Goal: Navigation & Orientation: Find specific page/section

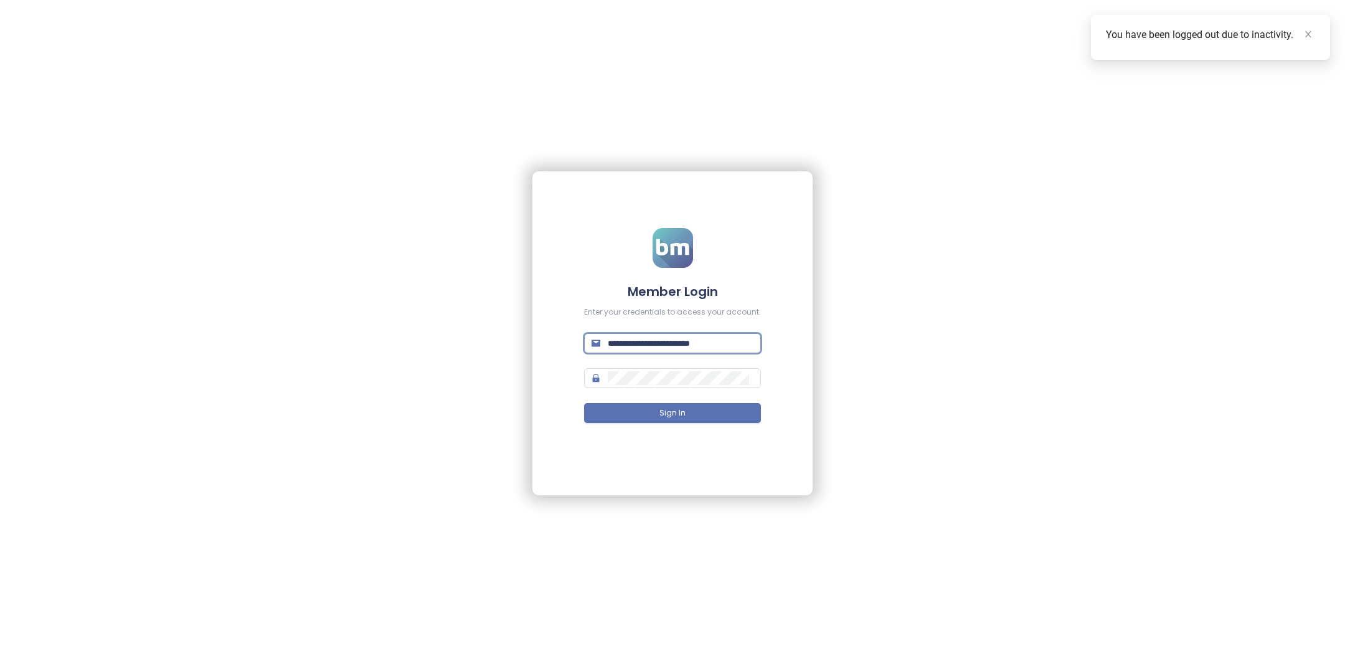
click at [653, 346] on input "**********" at bounding box center [681, 343] width 146 height 14
type input "**********"
click at [710, 410] on button "Sign In" at bounding box center [672, 413] width 177 height 20
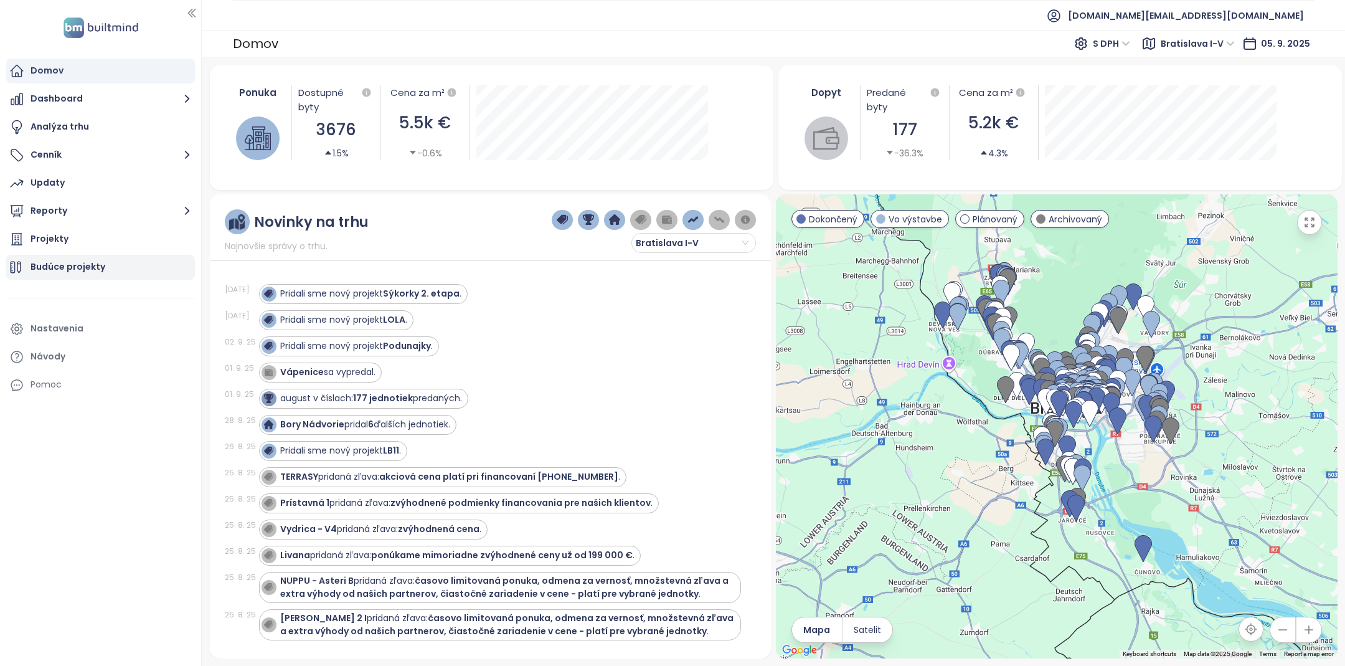
click at [90, 262] on div "Budúce projekty" at bounding box center [68, 267] width 75 height 16
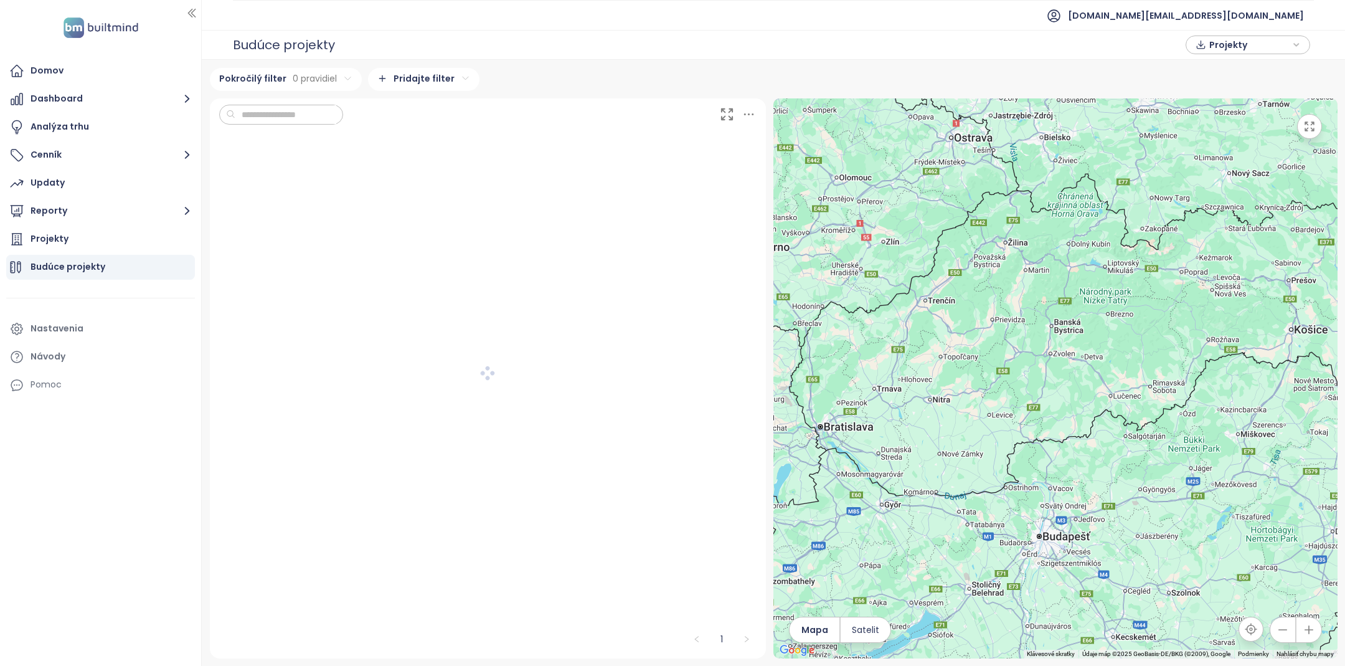
click at [293, 115] on input "text" at bounding box center [285, 114] width 101 height 19
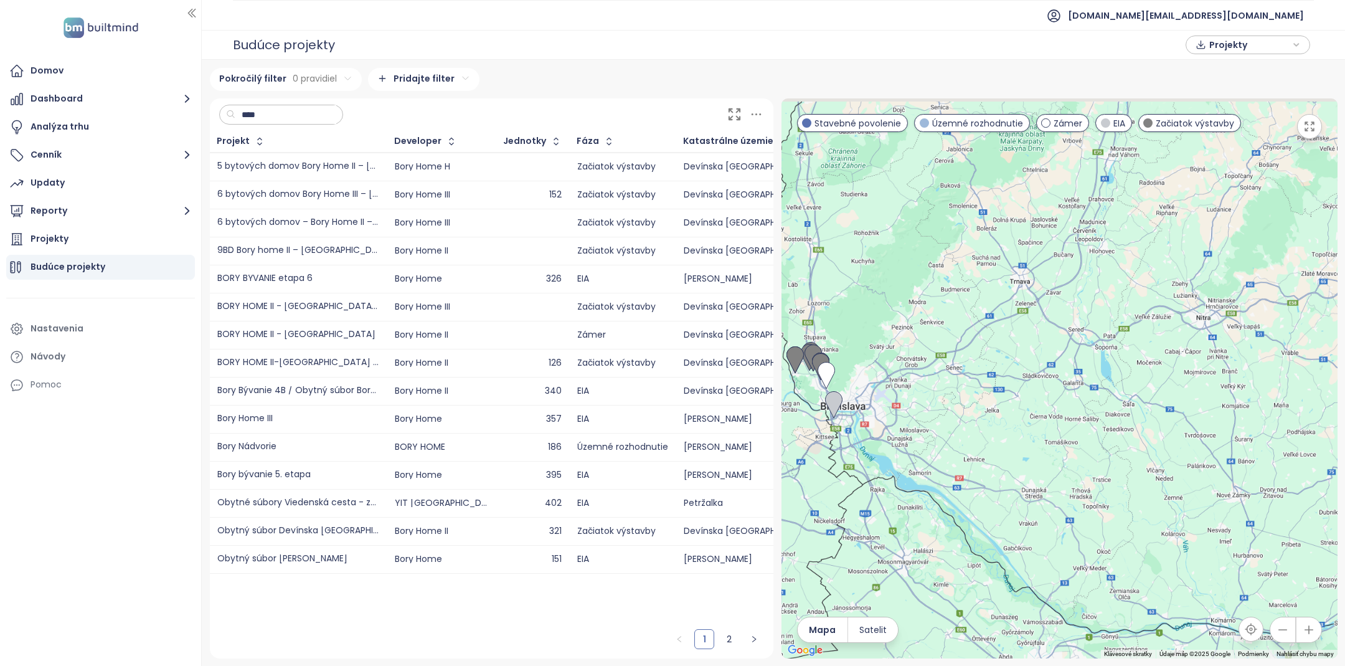
drag, startPoint x: 829, startPoint y: 403, endPoint x: 944, endPoint y: 441, distance: 120.7
click at [944, 441] on div at bounding box center [1059, 378] width 556 height 560
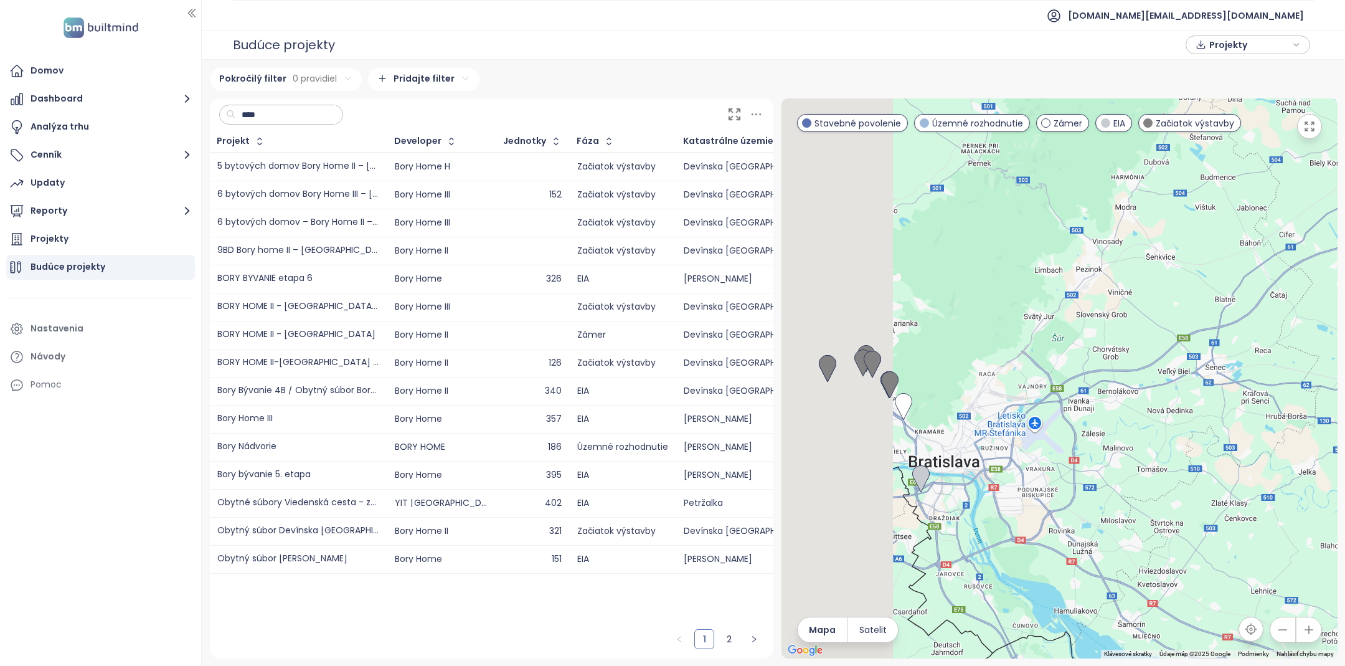
drag, startPoint x: 974, startPoint y: 476, endPoint x: 1284, endPoint y: 527, distance: 314.3
click at [1284, 527] on div at bounding box center [1059, 378] width 556 height 560
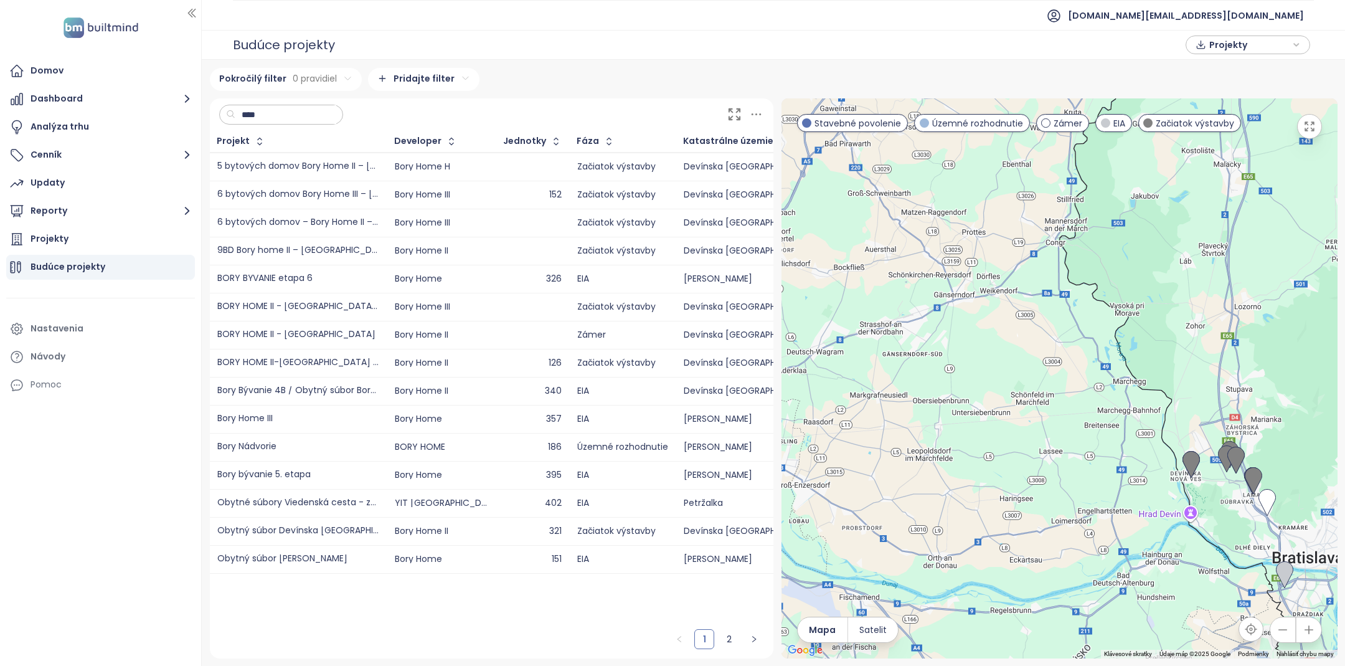
drag, startPoint x: 1205, startPoint y: 512, endPoint x: 1030, endPoint y: 512, distance: 175.6
click at [1030, 512] on div at bounding box center [1059, 378] width 556 height 560
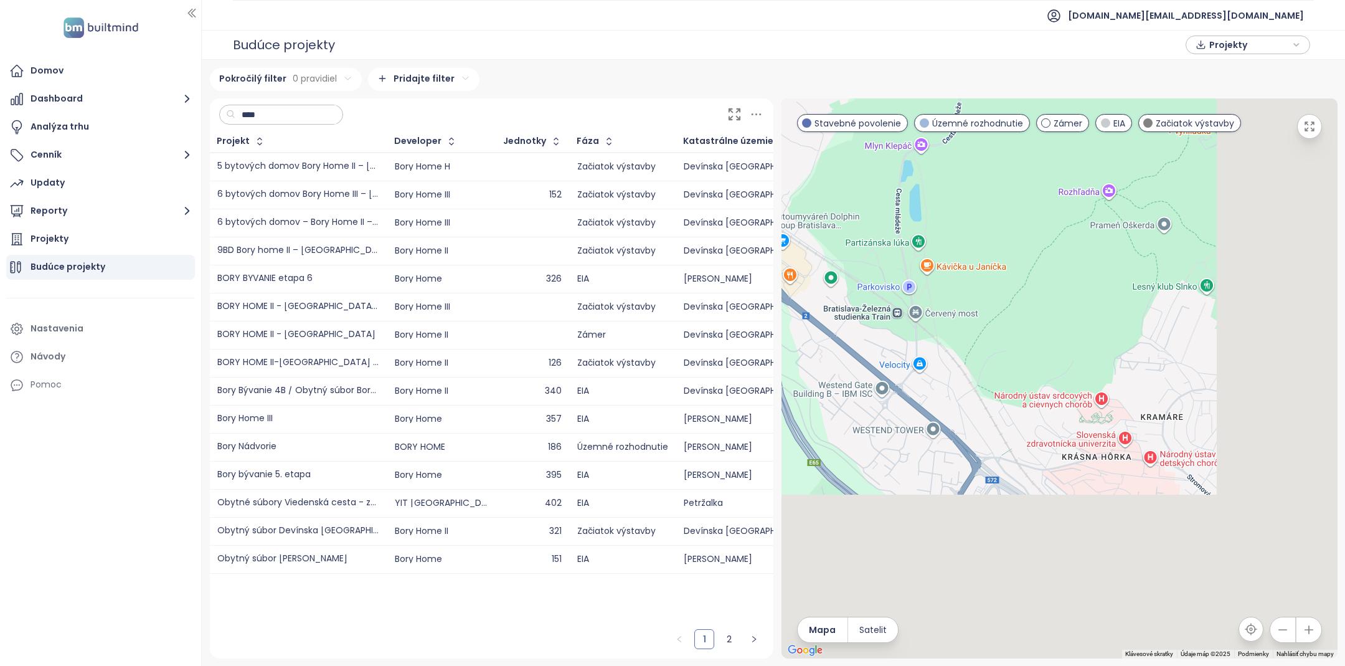
drag, startPoint x: 1055, startPoint y: 412, endPoint x: 945, endPoint y: 193, distance: 245.3
click at [945, 194] on div at bounding box center [1059, 378] width 556 height 560
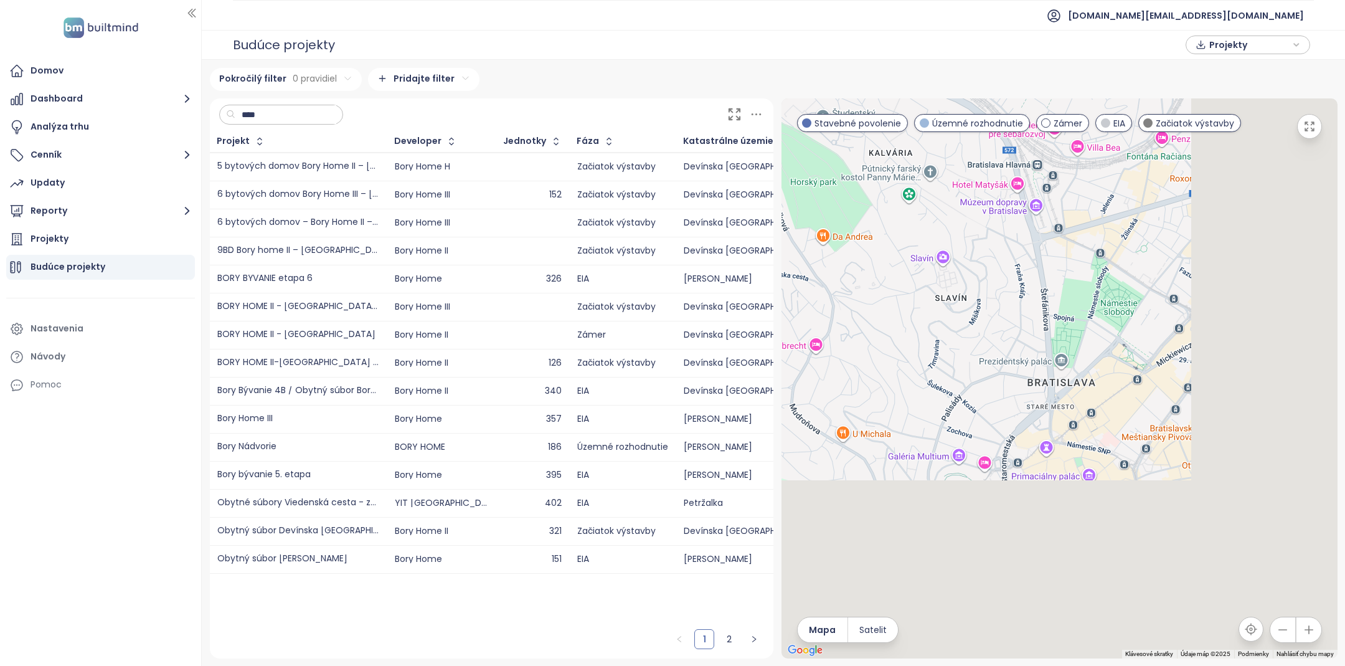
drag, startPoint x: 1060, startPoint y: 358, endPoint x: 819, endPoint y: 106, distance: 348.4
click at [819, 106] on div at bounding box center [1059, 378] width 556 height 560
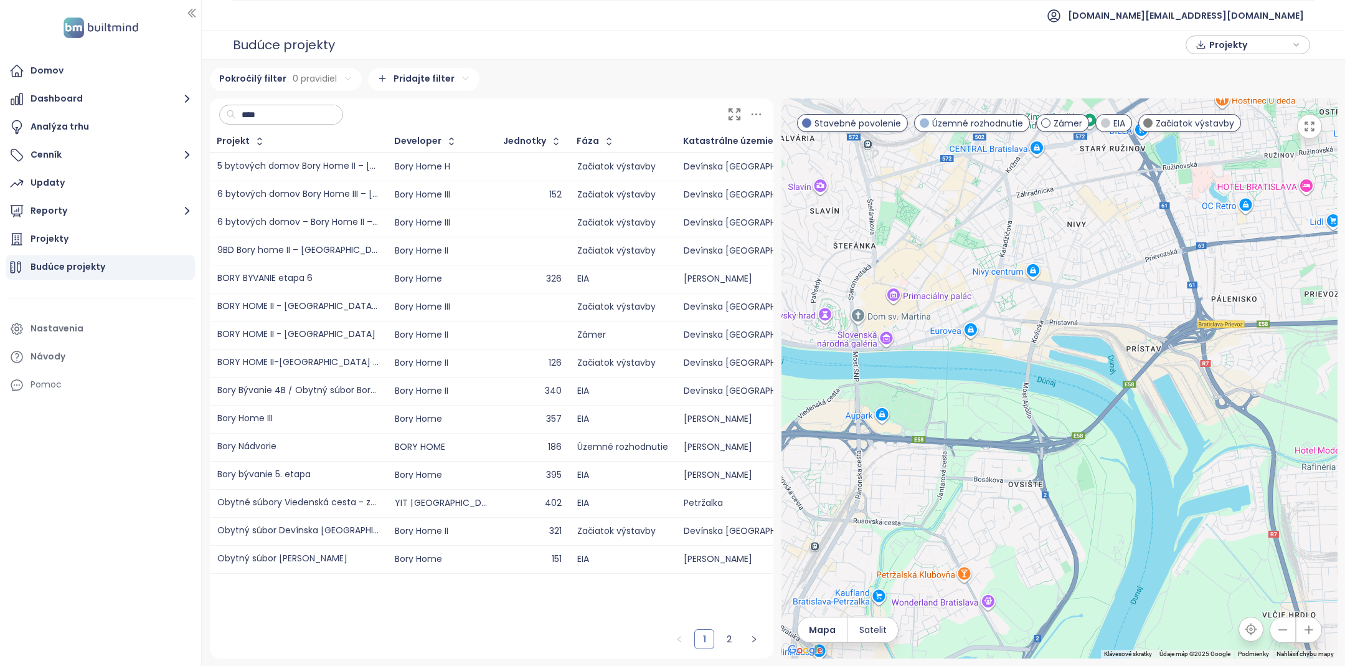
click at [301, 112] on input "****" at bounding box center [285, 114] width 101 height 19
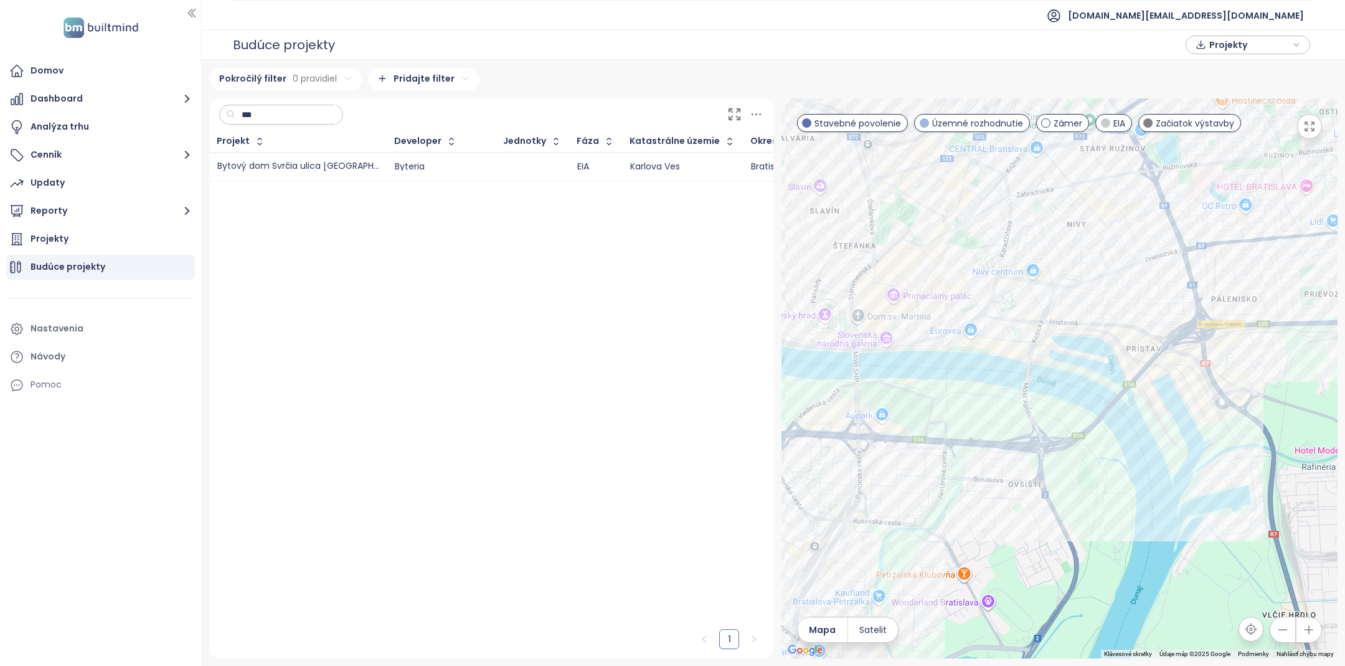
type input "***"
click at [309, 162] on div "Bytový dom Svrčia ulica Bratislava" at bounding box center [298, 166] width 162 height 9
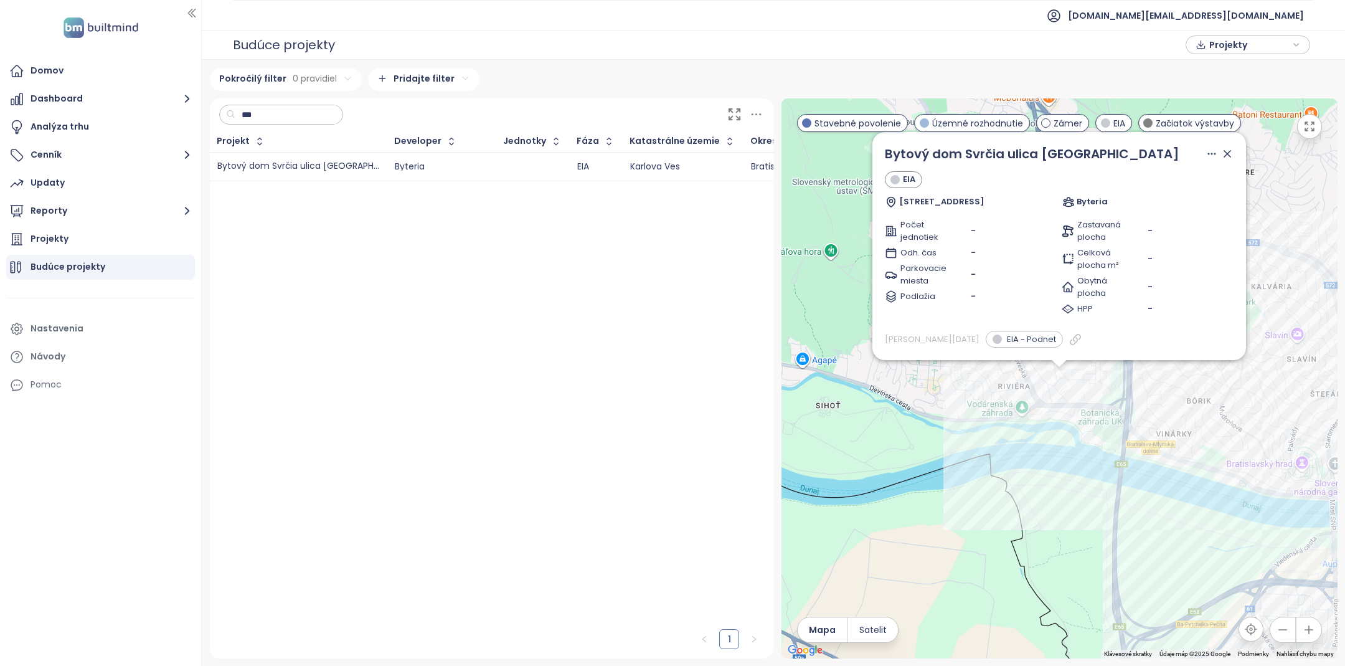
click at [336, 118] on input "***" at bounding box center [285, 114] width 101 height 19
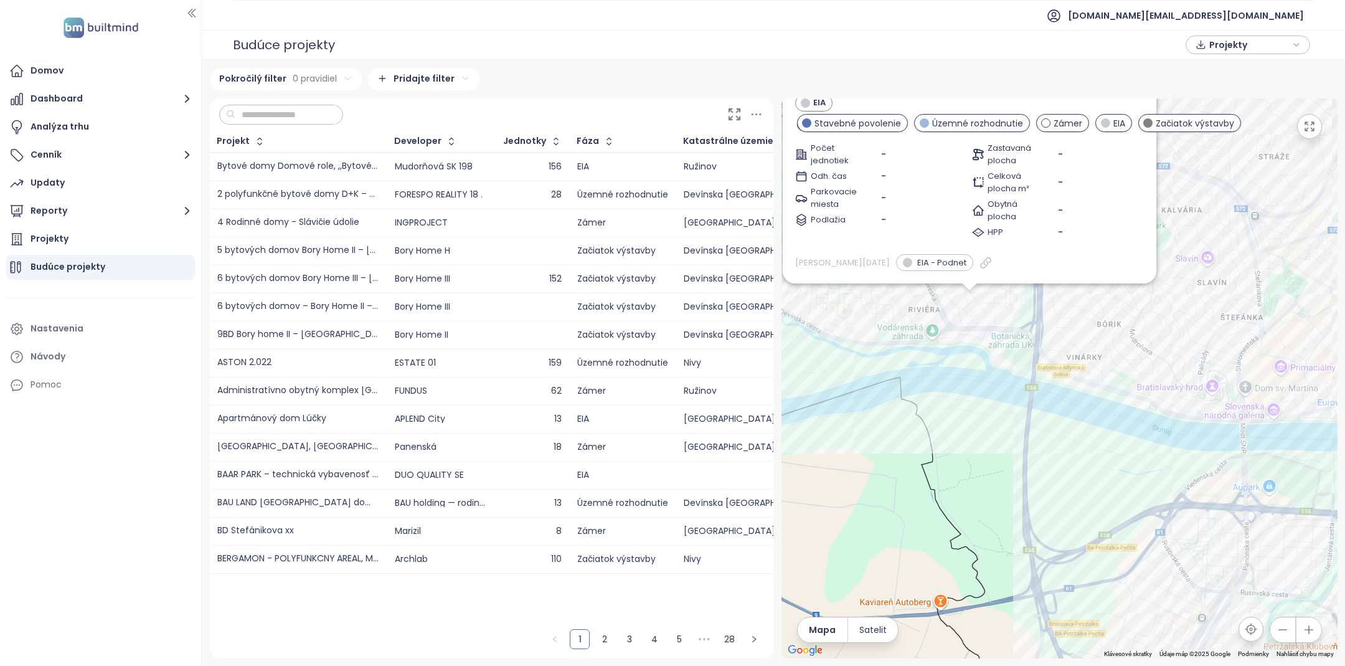
drag, startPoint x: 1220, startPoint y: 491, endPoint x: 1125, endPoint y: 424, distance: 116.8
click at [1125, 424] on div "Bytový dom Svrčia ulica Bratislava EIA Svrčia 13, 841 04 Bratislava Byteria Poč…" at bounding box center [1059, 378] width 556 height 560
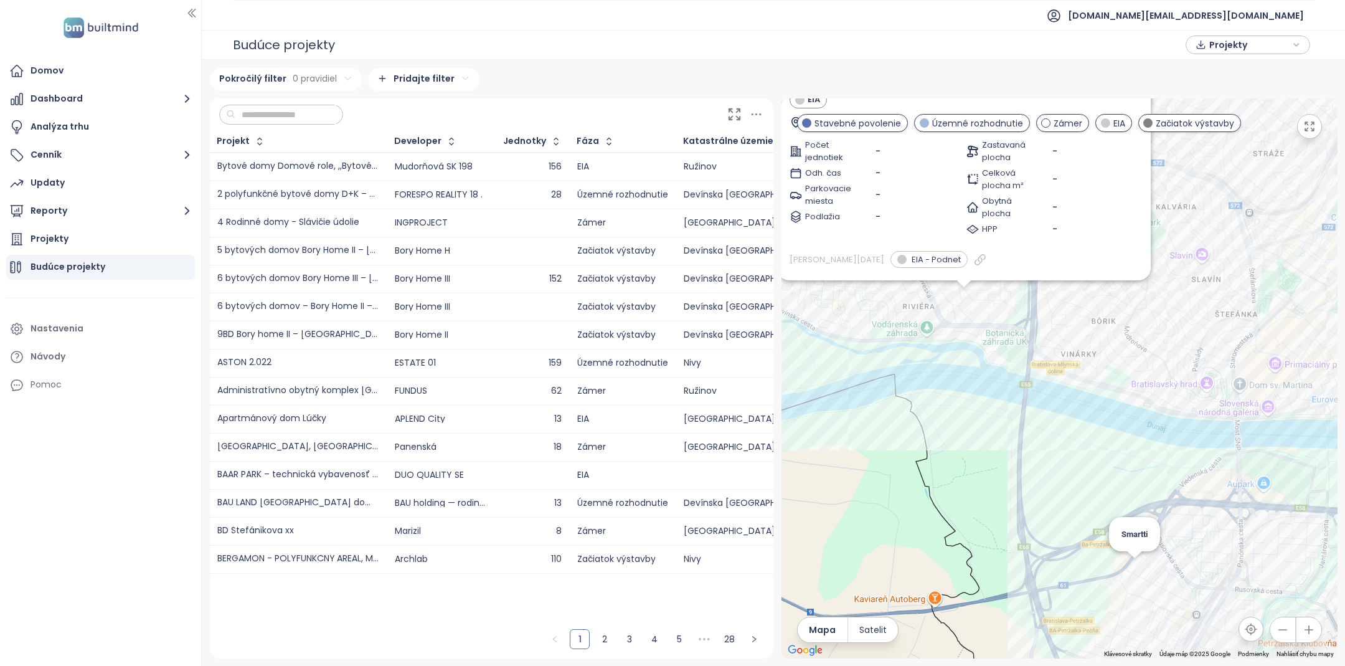
click at [1131, 565] on div "Bytový dom Svrčia ulica Bratislava EIA Svrčia 13, 841 04 Bratislava Byteria Poč…" at bounding box center [1059, 378] width 556 height 560
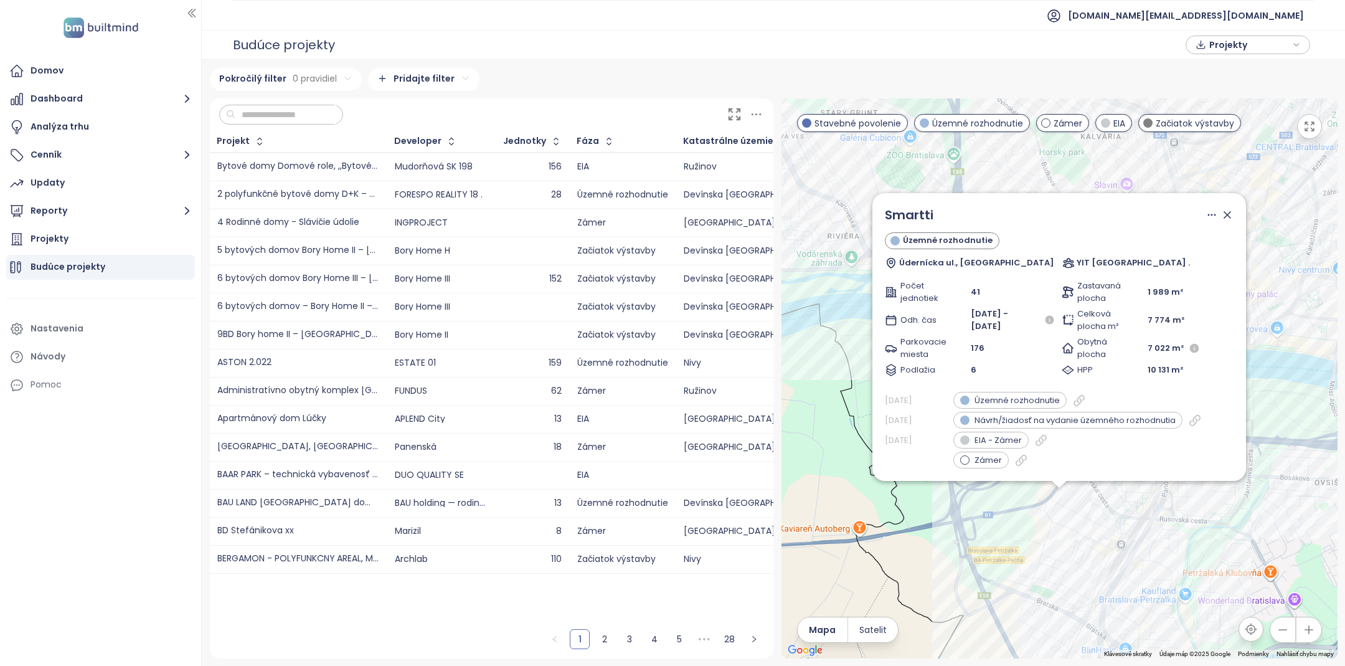
drag, startPoint x: 1052, startPoint y: 429, endPoint x: 1052, endPoint y: 570, distance: 141.3
click at [1052, 570] on div "Smartti Územné rozhodnutie Údernícka ul., Bratislava YIT Slovakia . Počet jedno…" at bounding box center [1059, 378] width 556 height 560
click at [1230, 221] on icon at bounding box center [1227, 215] width 12 height 12
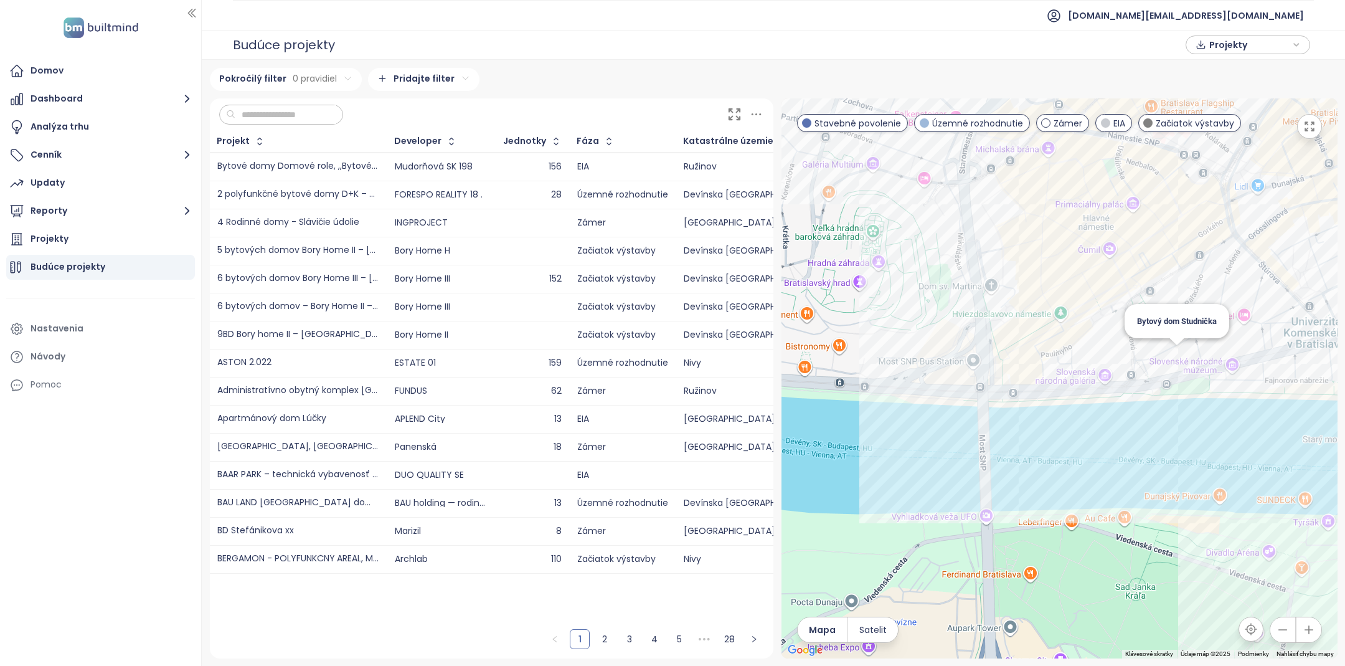
click at [1182, 364] on div "Bytový dom Studnička" at bounding box center [1059, 378] width 556 height 560
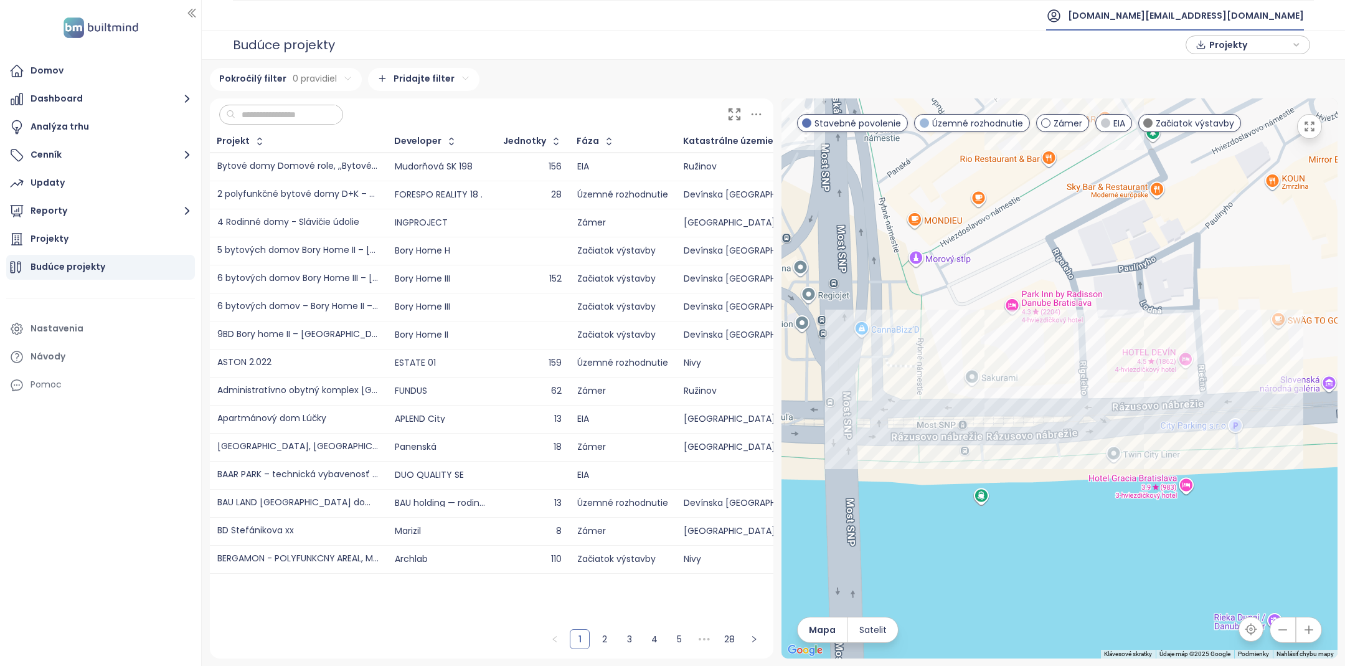
click at [1297, 6] on span "[DOMAIN_NAME][EMAIL_ADDRESS][DOMAIN_NAME]" at bounding box center [1186, 16] width 236 height 30
click at [1253, 59] on li "Odhlásiť sa" at bounding box center [1227, 49] width 146 height 25
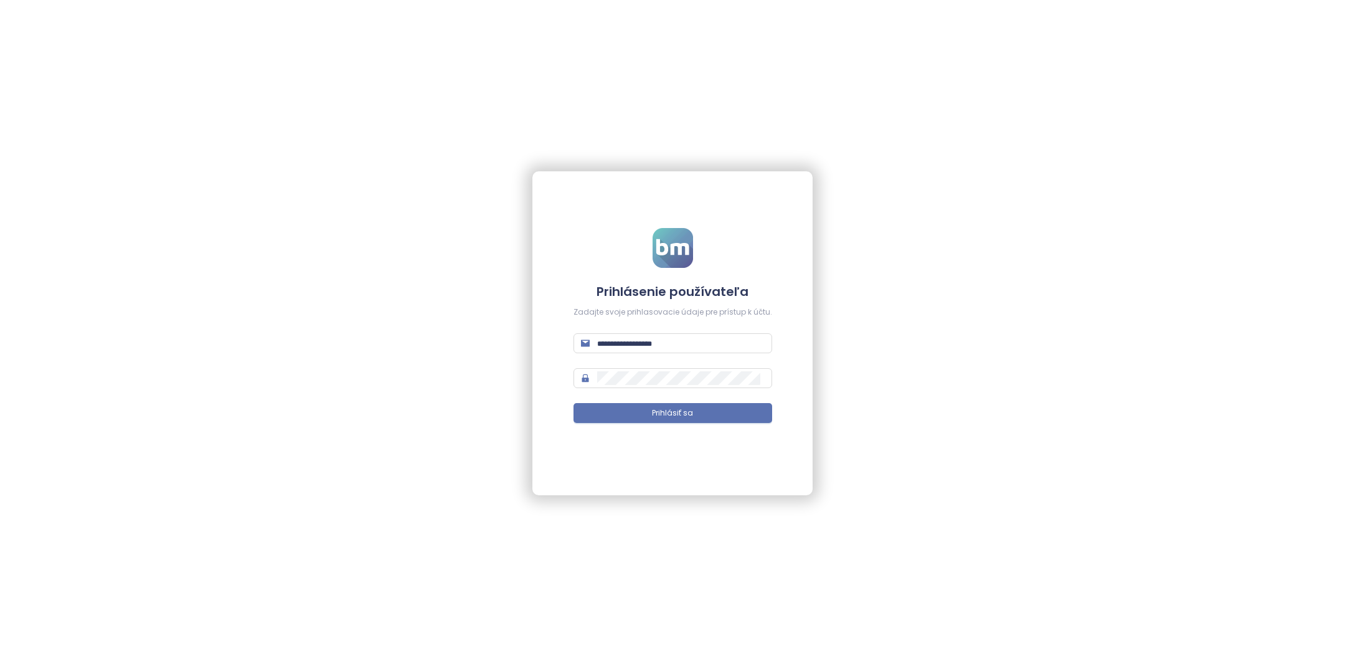
type input "**********"
click at [624, 407] on button "Prihlásiť sa" at bounding box center [672, 413] width 199 height 20
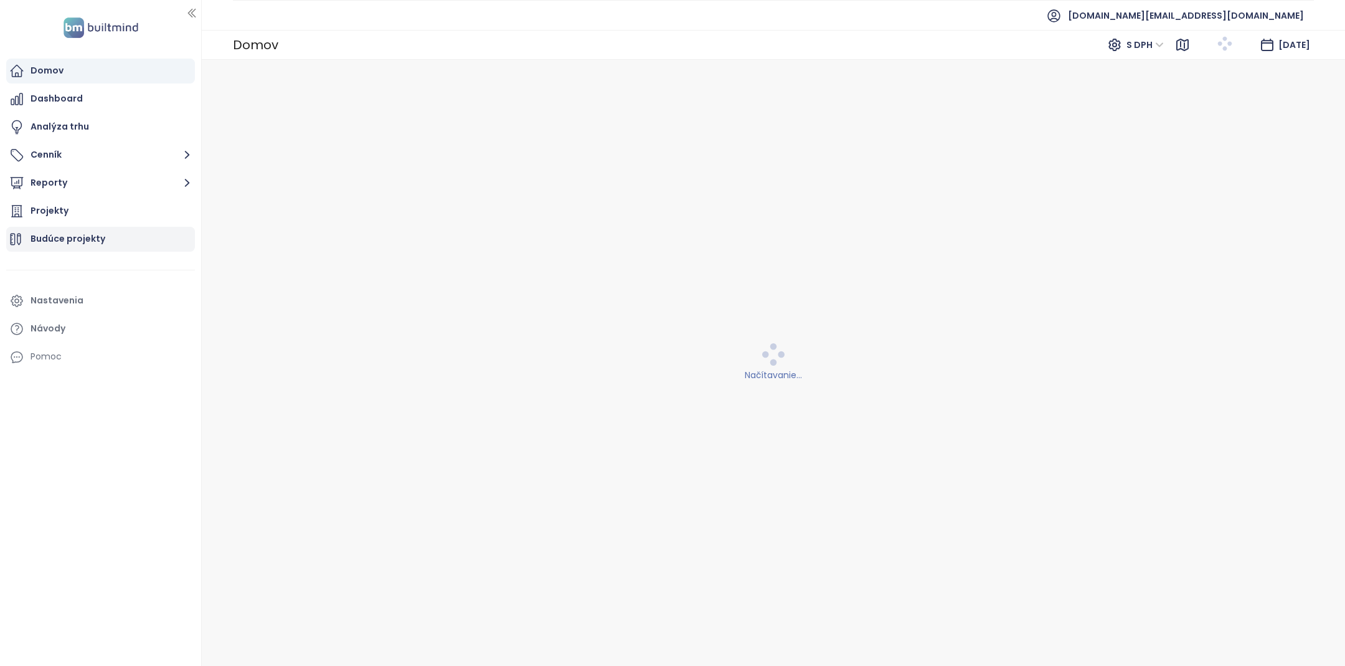
click at [105, 229] on div "Budúce projekty" at bounding box center [100, 239] width 189 height 25
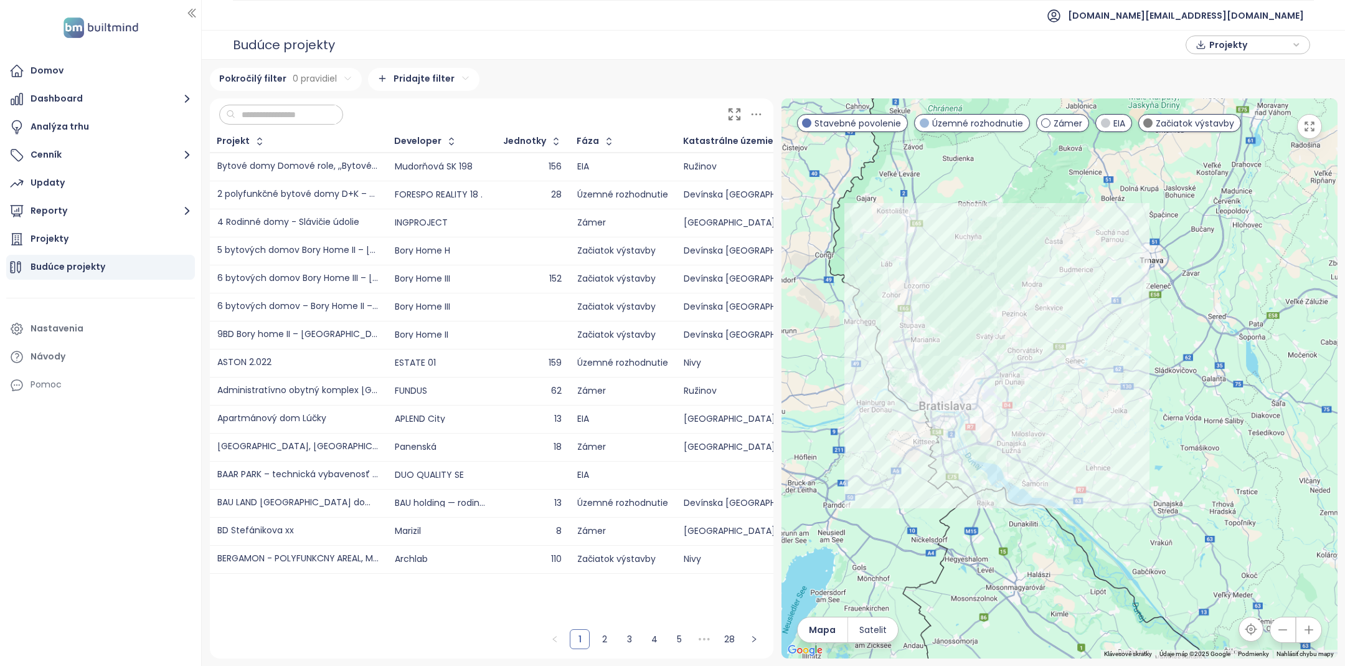
drag, startPoint x: 828, startPoint y: 417, endPoint x: 1005, endPoint y: 478, distance: 187.1
click at [1004, 478] on div at bounding box center [1059, 378] width 556 height 560
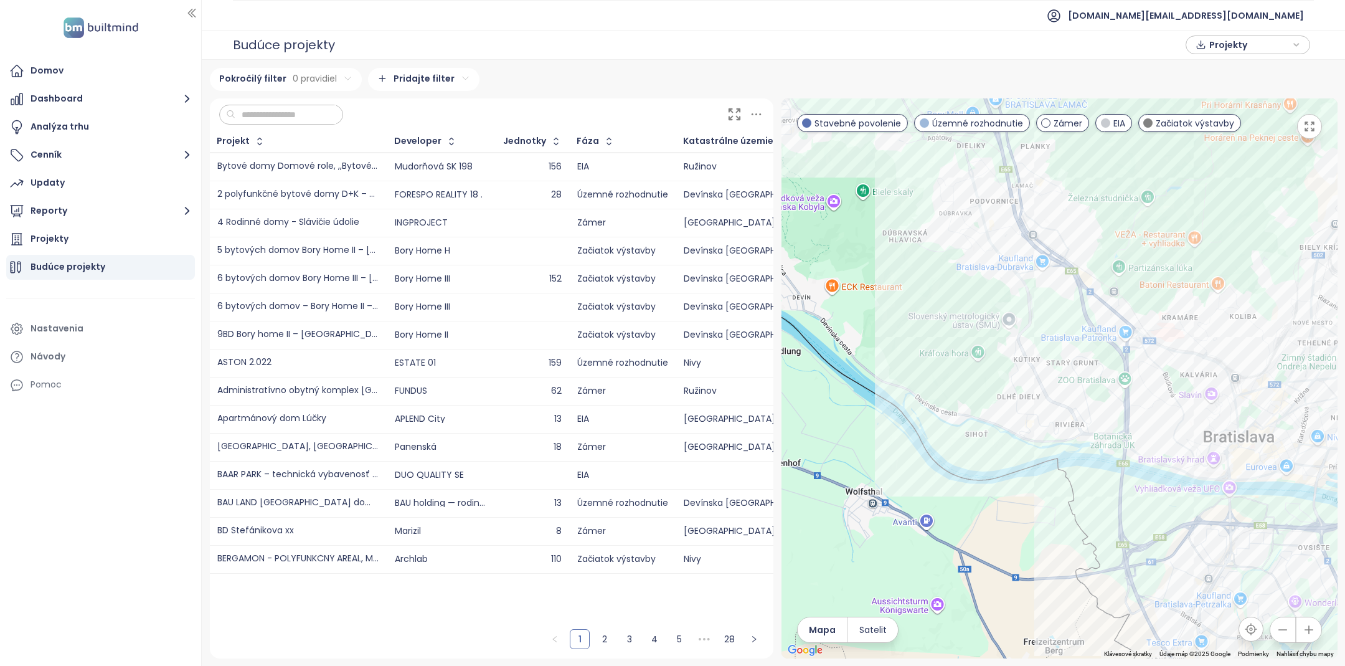
drag, startPoint x: 963, startPoint y: 295, endPoint x: 958, endPoint y: 483, distance: 188.1
click at [958, 483] on div at bounding box center [1059, 378] width 556 height 560
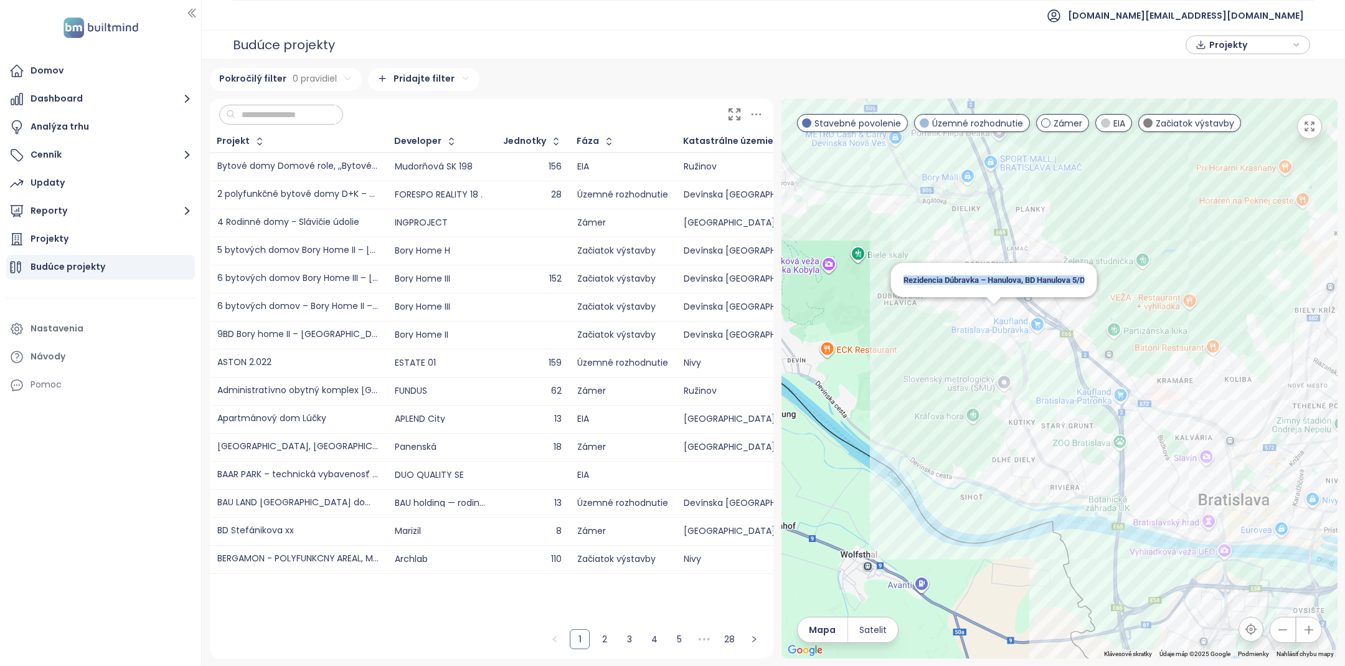
drag, startPoint x: 999, startPoint y: 291, endPoint x: 999, endPoint y: 337, distance: 46.1
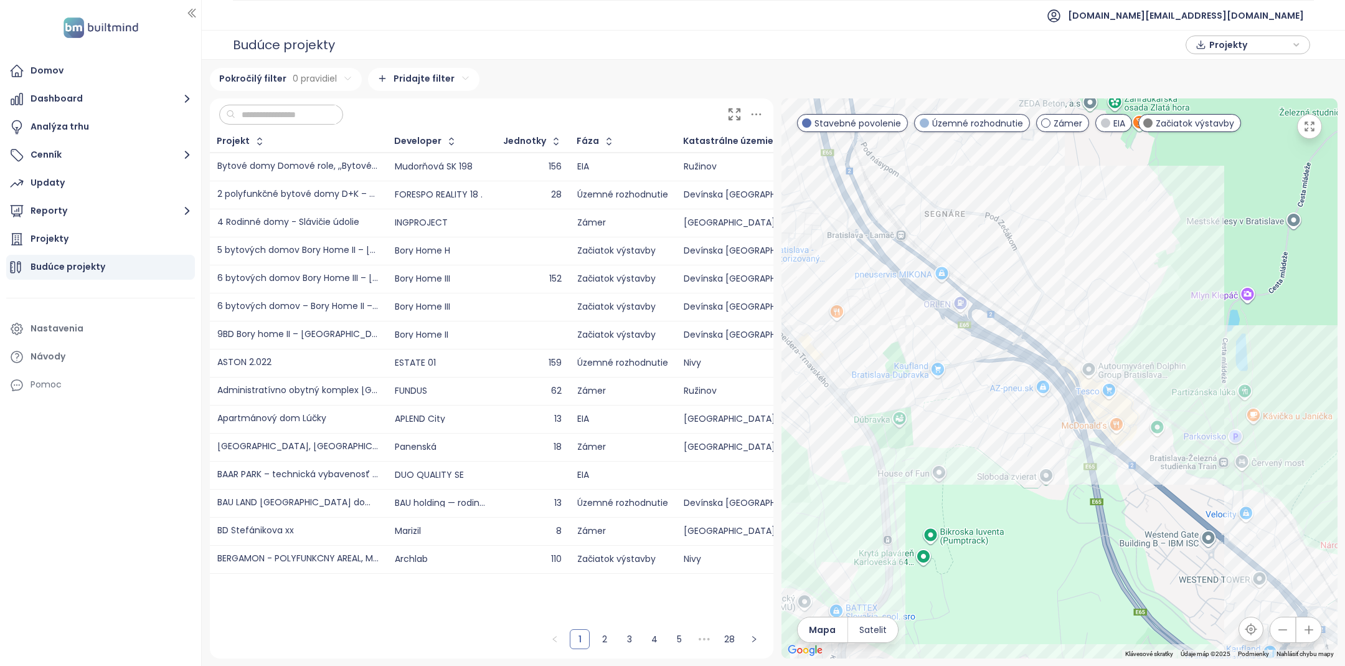
drag, startPoint x: 981, startPoint y: 287, endPoint x: 1058, endPoint y: 448, distance: 178.8
click at [1058, 448] on div at bounding box center [1059, 378] width 556 height 560
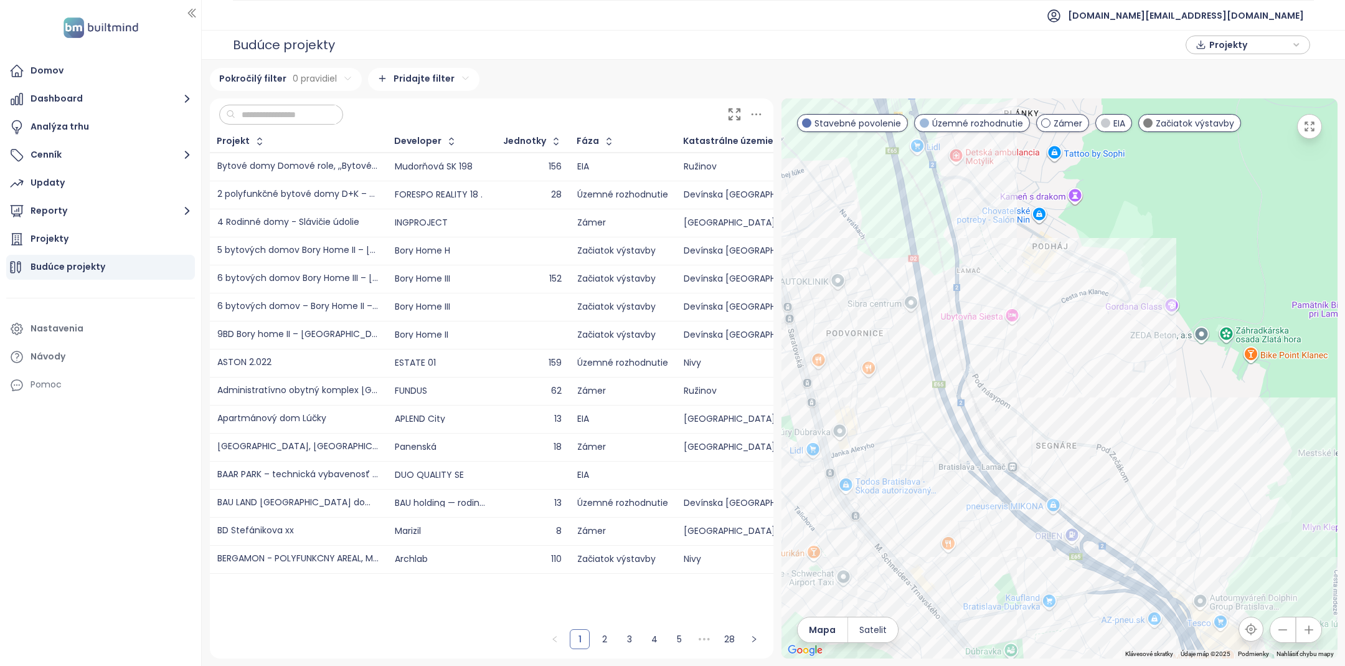
drag, startPoint x: 1038, startPoint y: 441, endPoint x: 869, endPoint y: 176, distance: 315.2
click at [870, 179] on div at bounding box center [1059, 378] width 556 height 560
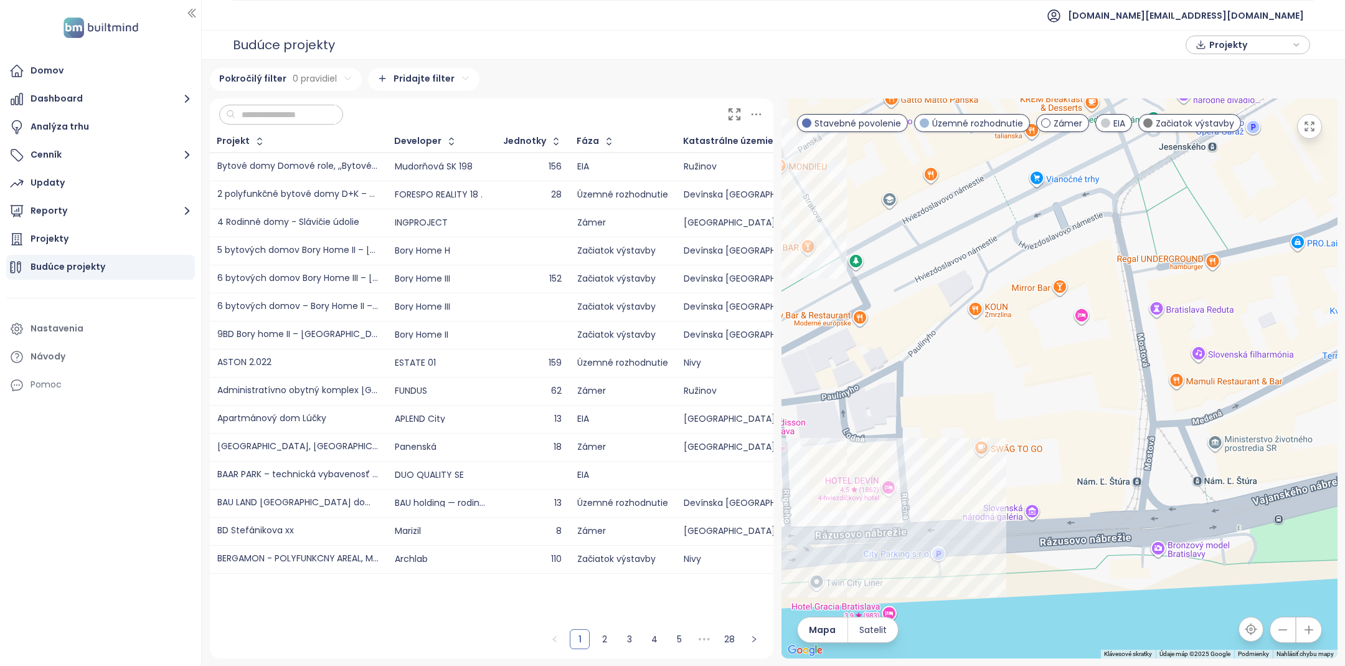
drag, startPoint x: 922, startPoint y: 494, endPoint x: 1189, endPoint y: 494, distance: 267.1
click at [1189, 494] on div at bounding box center [1059, 378] width 556 height 560
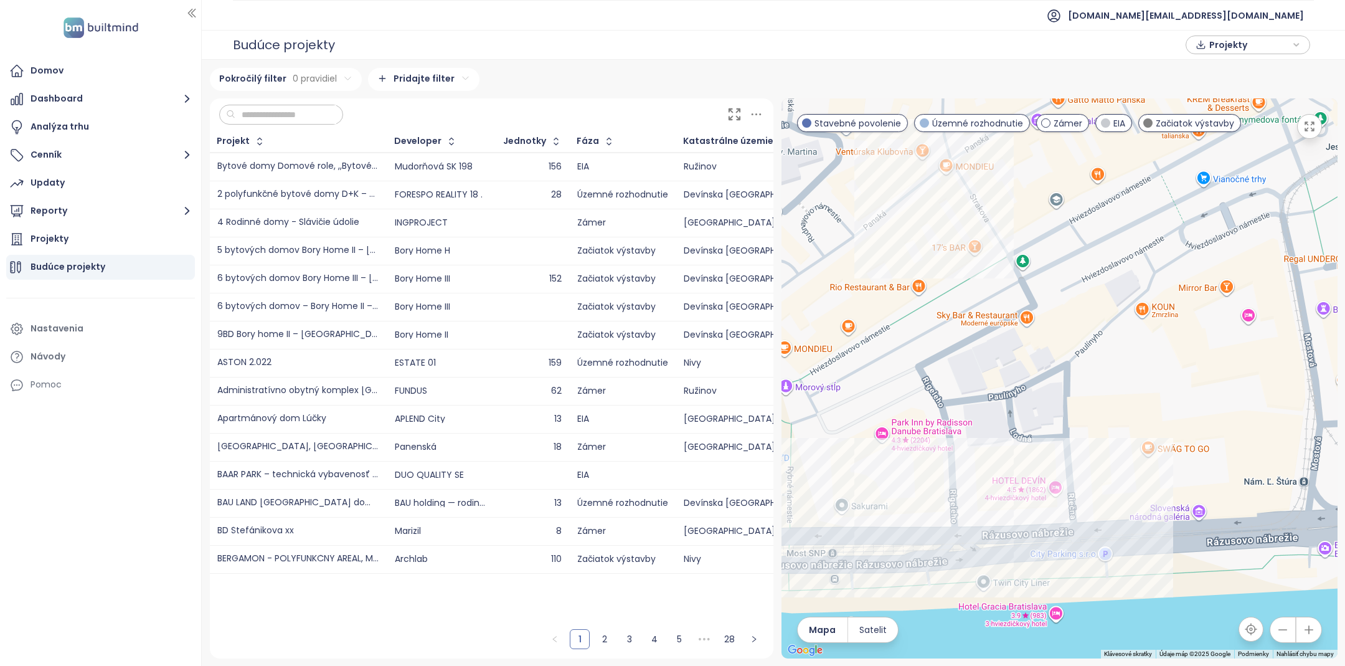
drag, startPoint x: 889, startPoint y: 360, endPoint x: 1257, endPoint y: 487, distance: 389.3
click at [1254, 486] on div at bounding box center [1059, 378] width 556 height 560
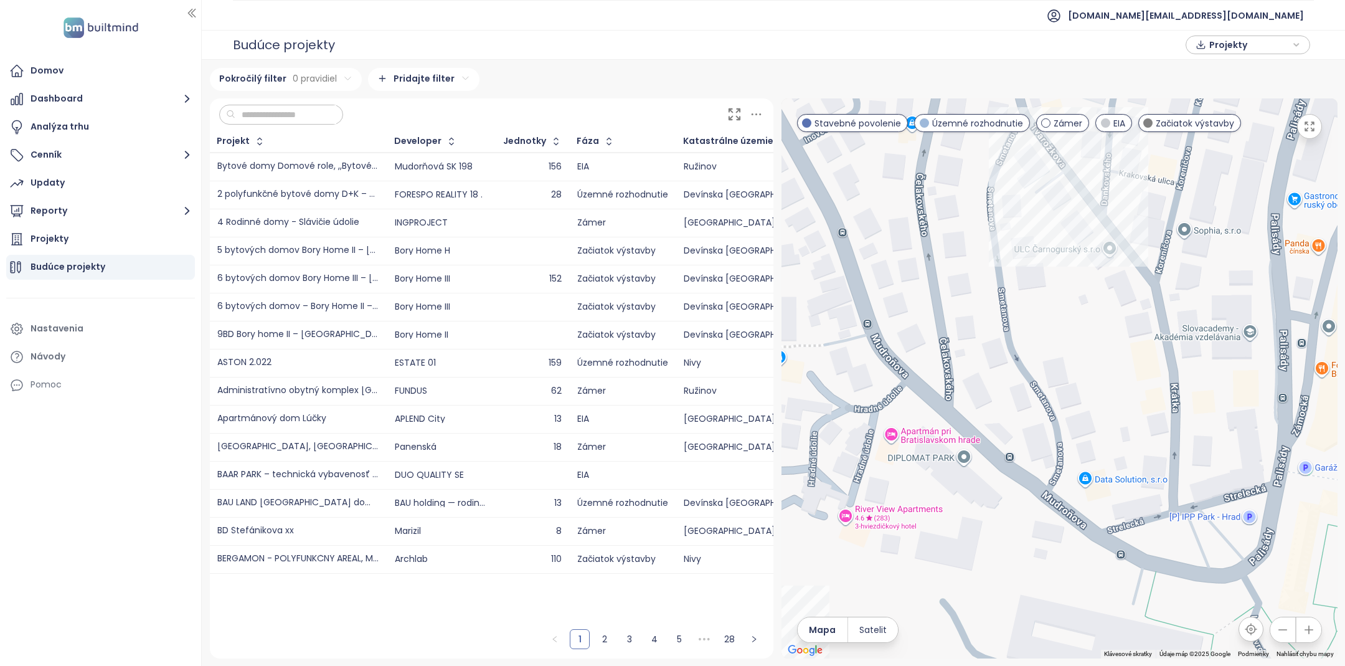
drag, startPoint x: 1116, startPoint y: 370, endPoint x: 1182, endPoint y: 468, distance: 118.5
click at [1181, 469] on div at bounding box center [1059, 378] width 556 height 560
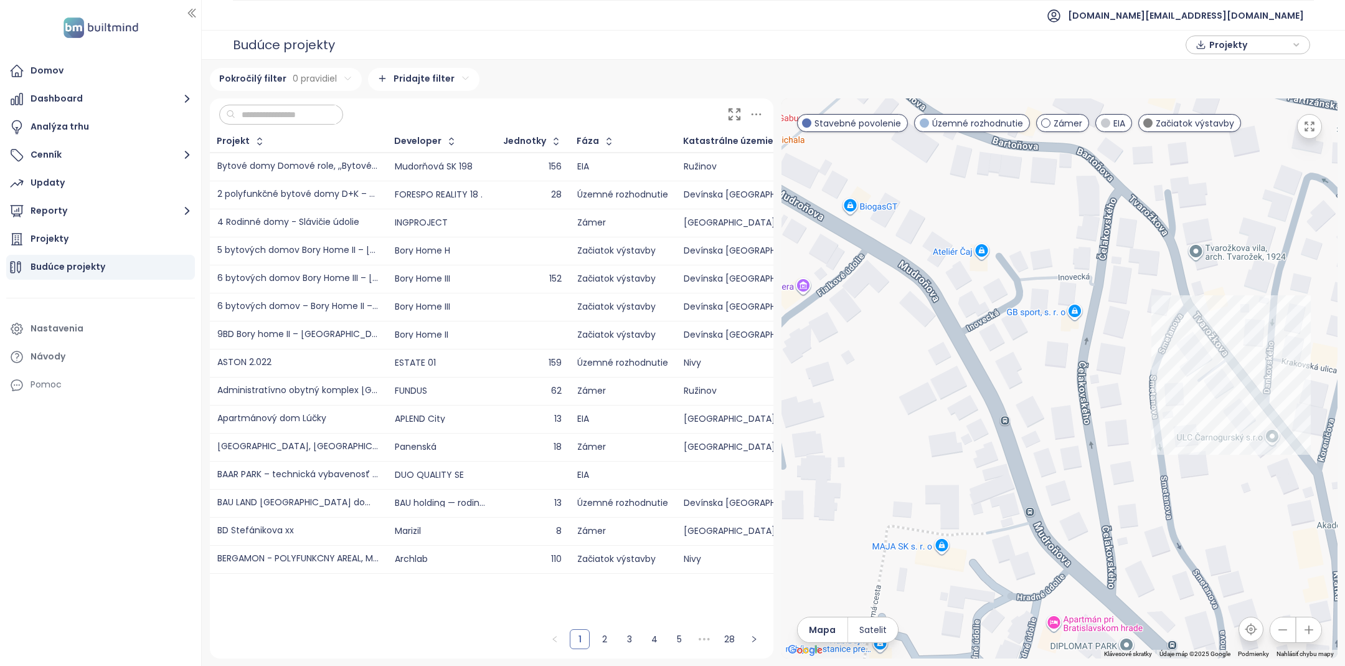
click at [295, 113] on input "text" at bounding box center [285, 114] width 101 height 19
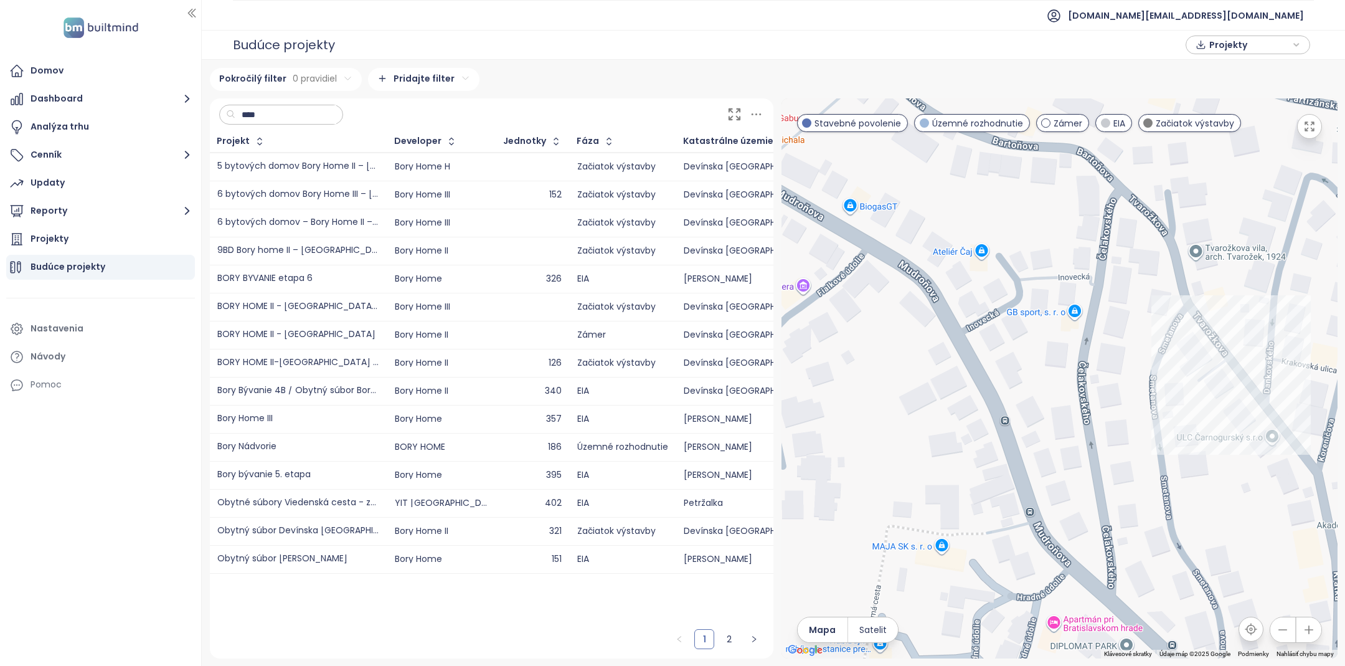
type input "****"
drag, startPoint x: 889, startPoint y: 382, endPoint x: 962, endPoint y: 478, distance: 119.9
click at [962, 476] on div at bounding box center [1059, 378] width 556 height 560
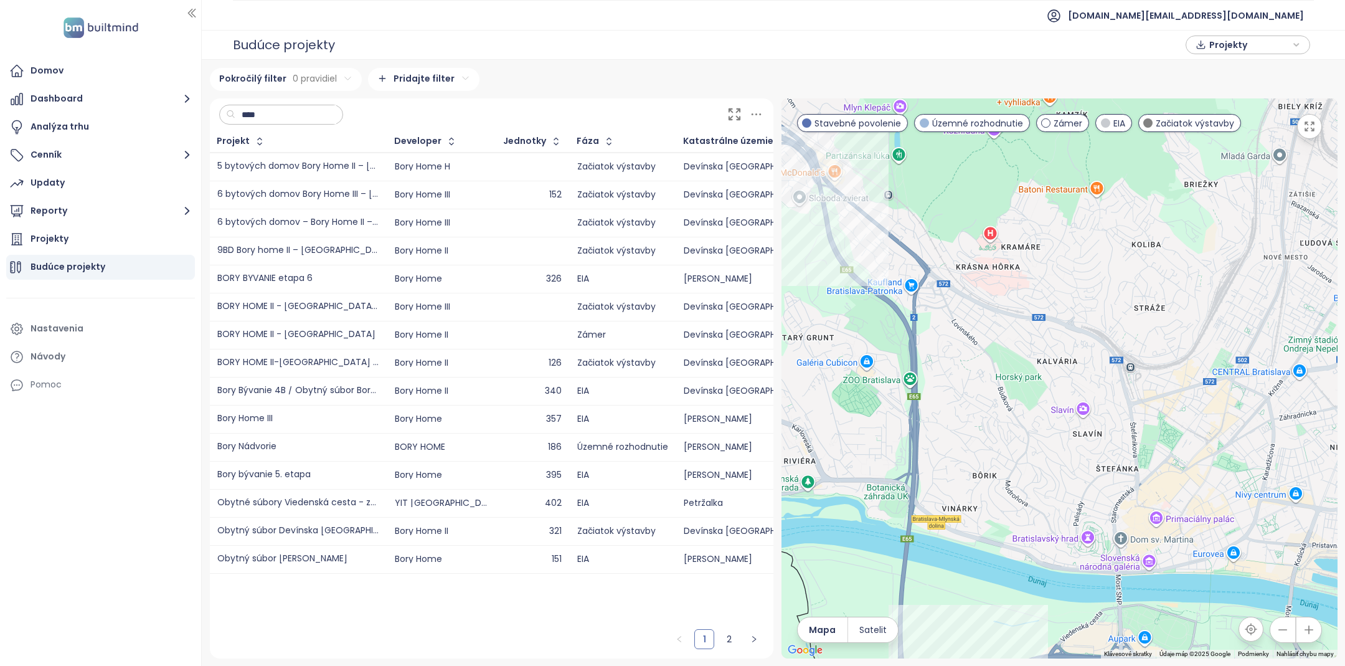
drag, startPoint x: 954, startPoint y: 447, endPoint x: 1123, endPoint y: 506, distance: 178.8
click at [1121, 505] on div at bounding box center [1059, 378] width 556 height 560
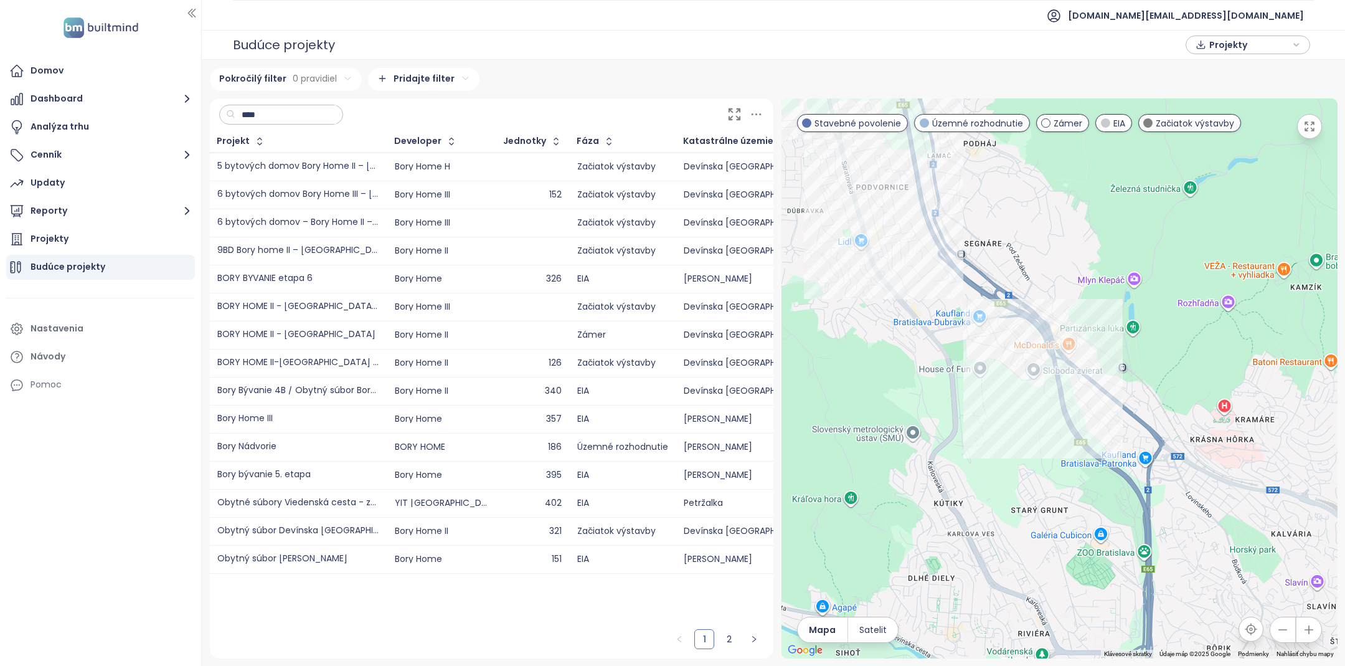
drag, startPoint x: 1044, startPoint y: 384, endPoint x: 1049, endPoint y: 511, distance: 126.5
click at [1049, 511] on div at bounding box center [1059, 378] width 556 height 560
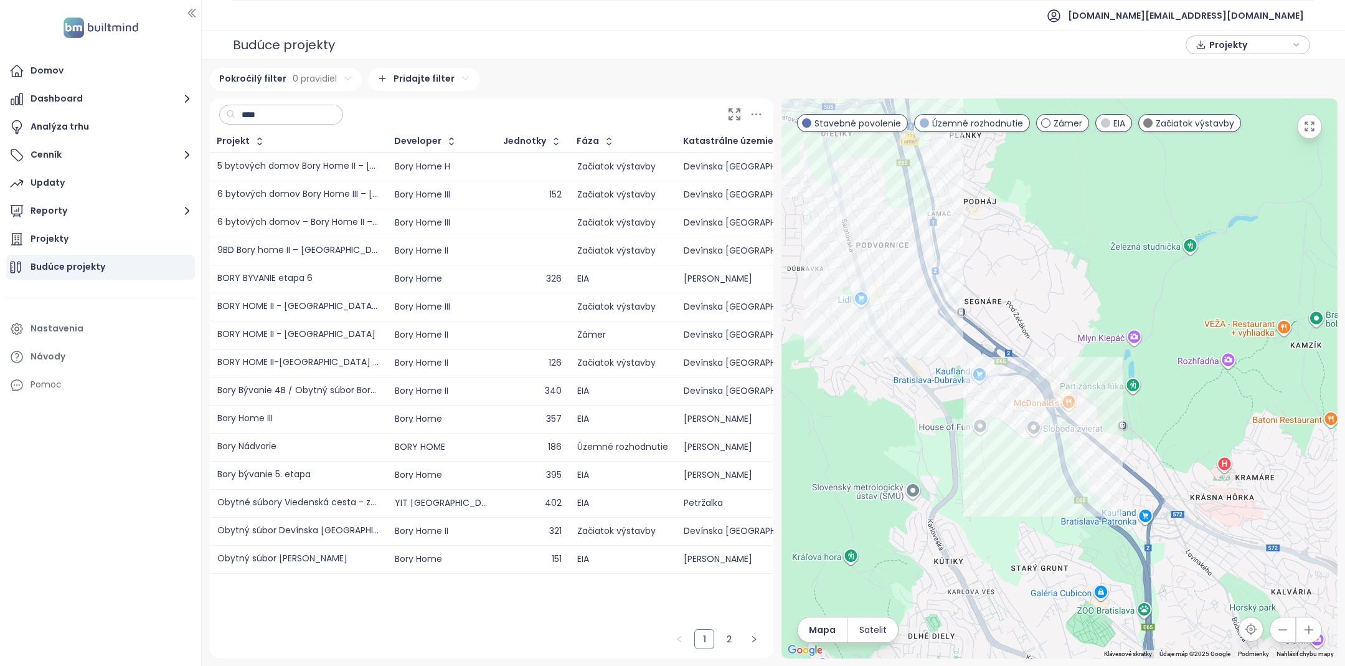
drag, startPoint x: 1009, startPoint y: 323, endPoint x: 1024, endPoint y: 451, distance: 129.2
click at [1024, 451] on div at bounding box center [1059, 378] width 556 height 560
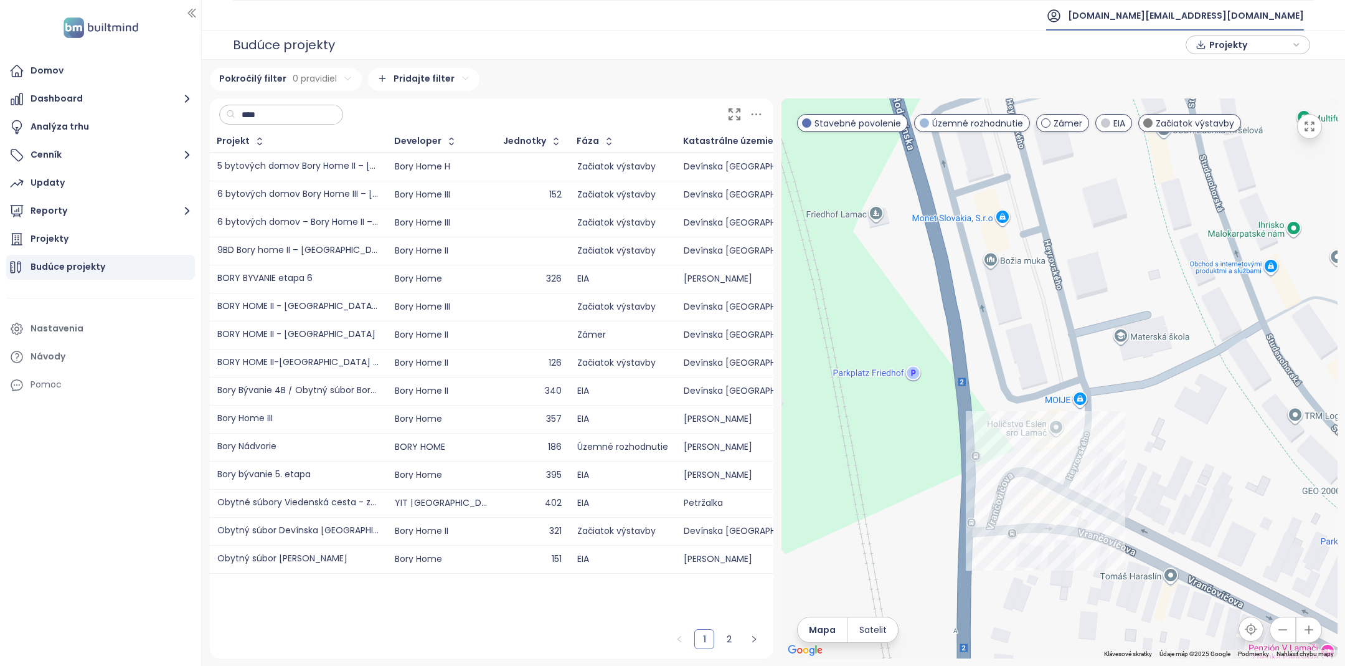
click at [1247, 14] on span "[DOMAIN_NAME][EMAIL_ADDRESS][DOMAIN_NAME]" at bounding box center [1186, 16] width 236 height 30
click at [1228, 52] on li "Odhlásiť sa" at bounding box center [1227, 49] width 146 height 25
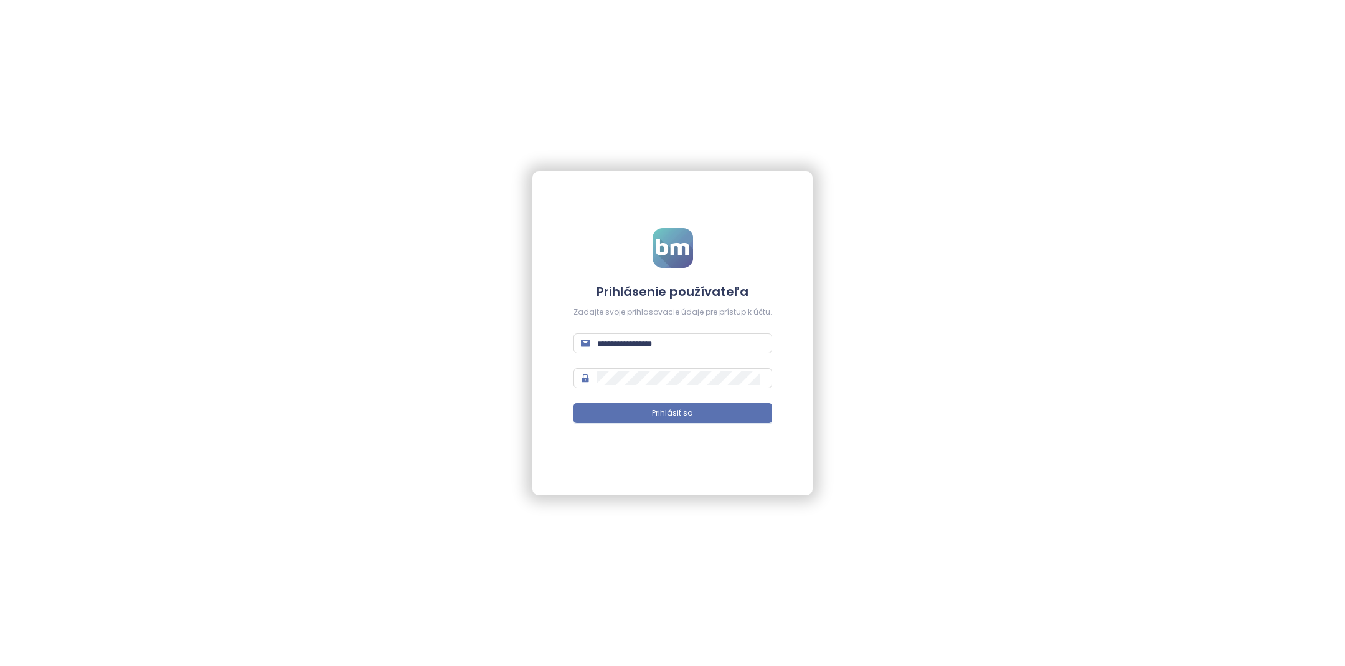
type input "**********"
click at [735, 413] on button "Prihlásiť sa" at bounding box center [672, 413] width 199 height 20
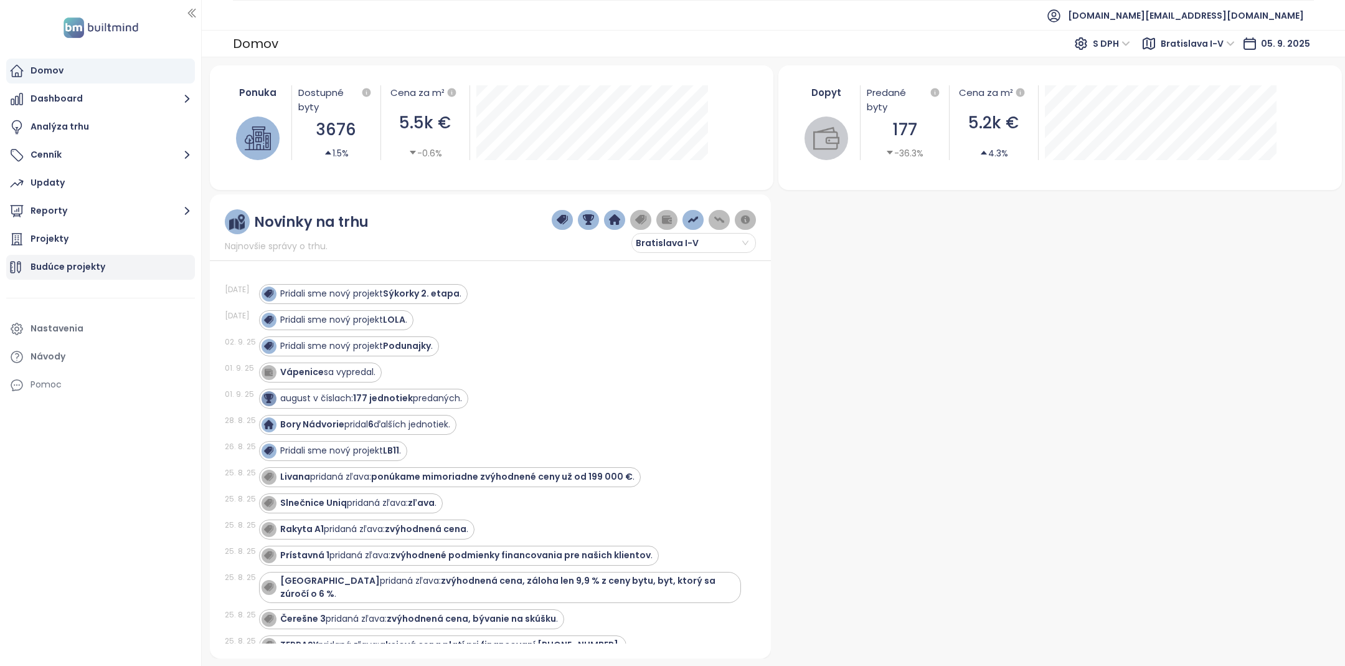
click at [79, 268] on div "Budúce projekty" at bounding box center [68, 267] width 75 height 16
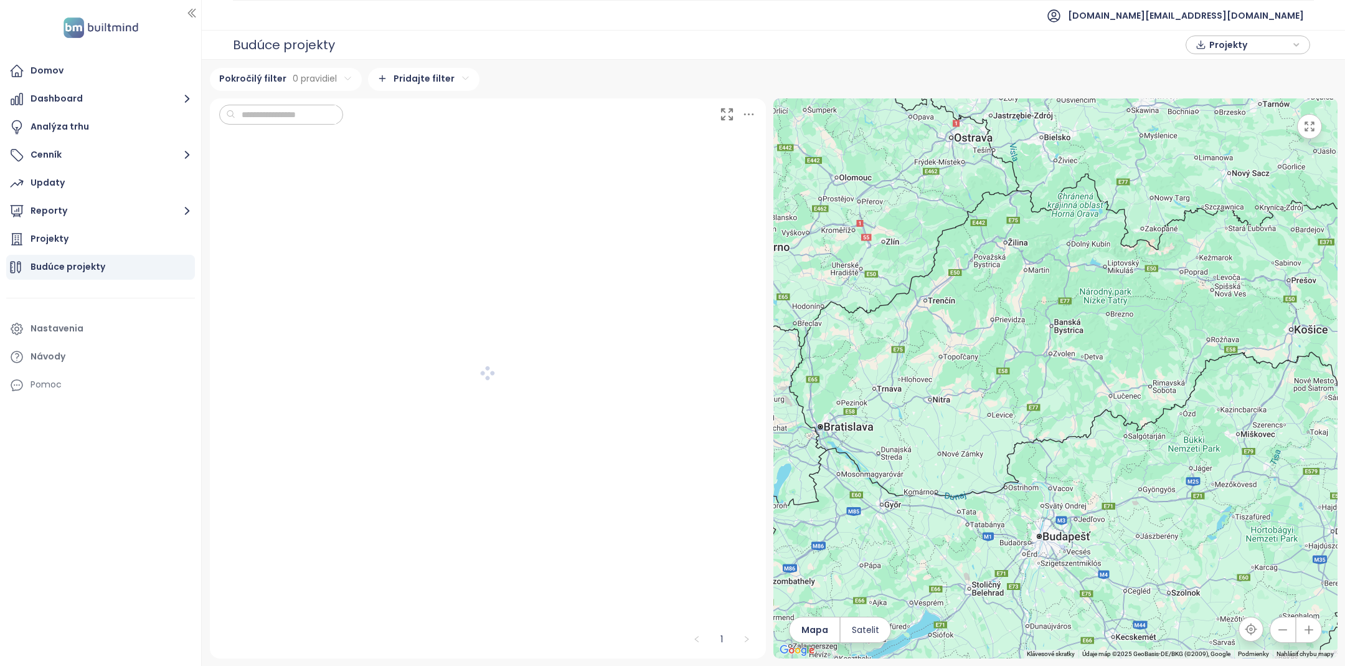
click at [285, 120] on input "text" at bounding box center [285, 114] width 101 height 19
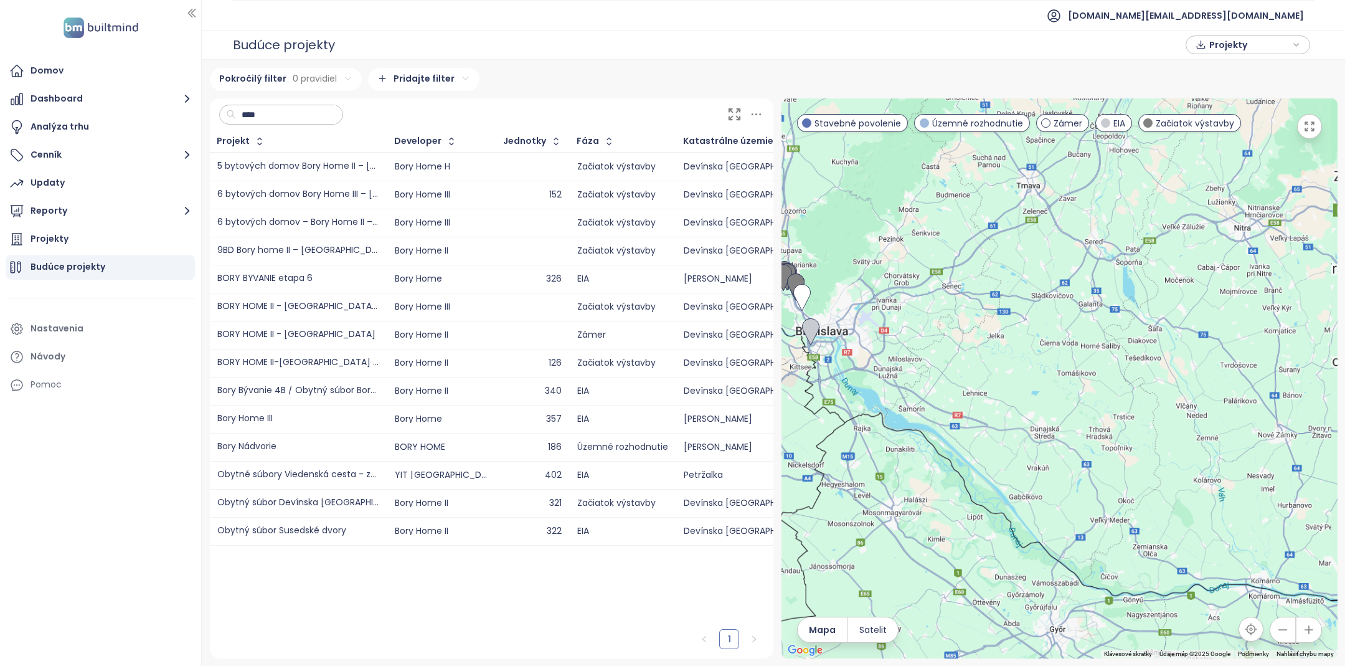
type input "****"
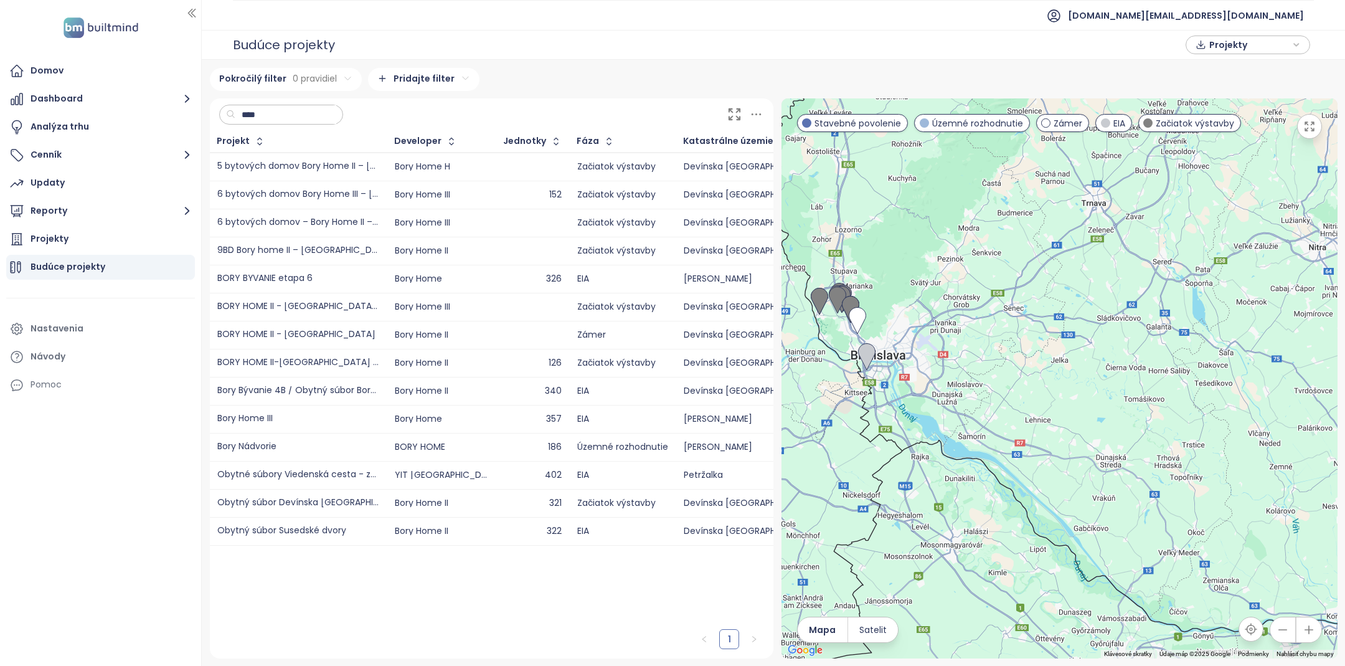
drag, startPoint x: 873, startPoint y: 390, endPoint x: 977, endPoint y: 460, distance: 125.6
click at [977, 460] on div at bounding box center [1059, 378] width 556 height 560
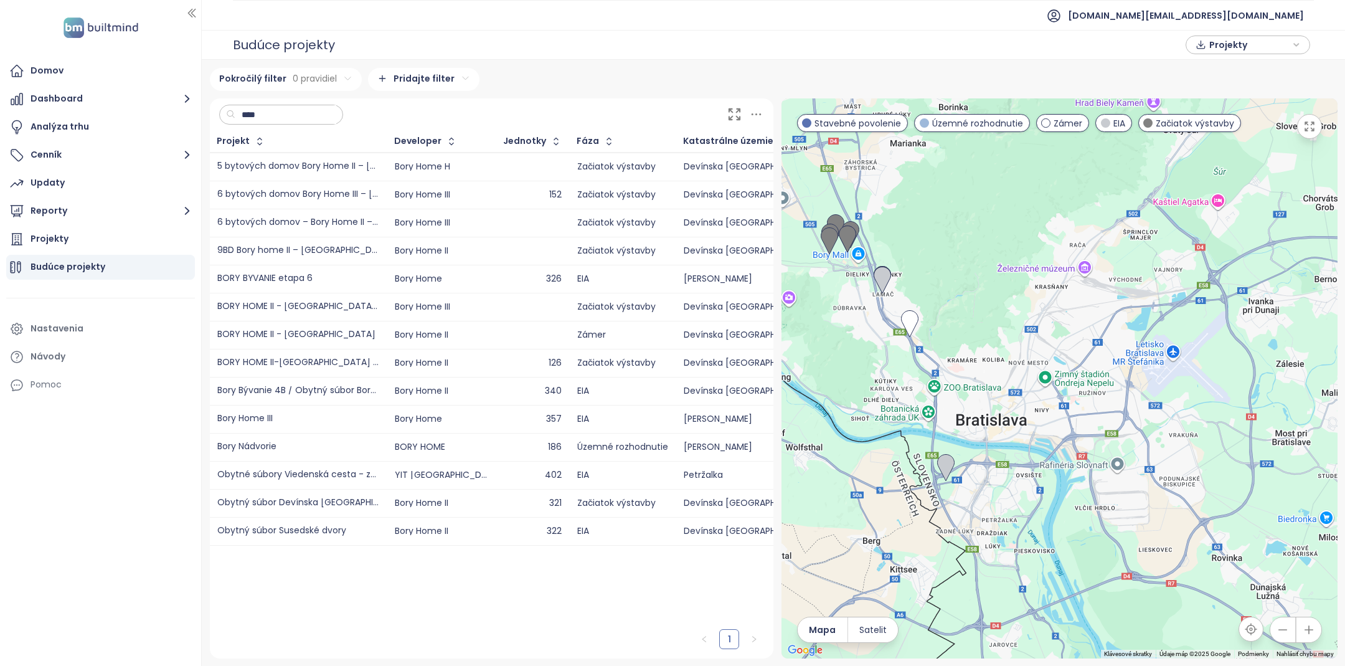
drag, startPoint x: 918, startPoint y: 368, endPoint x: 1039, endPoint y: 445, distance: 143.4
click at [1039, 445] on div at bounding box center [1059, 378] width 556 height 560
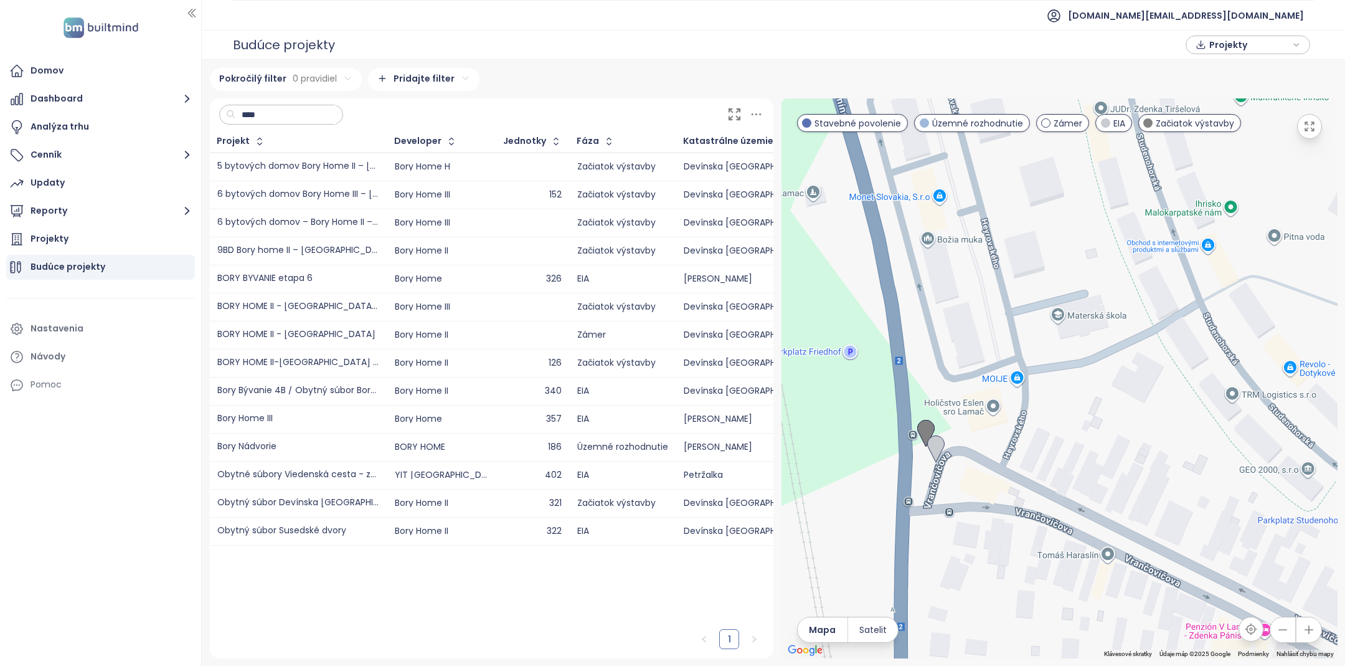
drag, startPoint x: 847, startPoint y: 438, endPoint x: 983, endPoint y: 453, distance: 136.0
click at [983, 453] on div at bounding box center [1059, 378] width 556 height 560
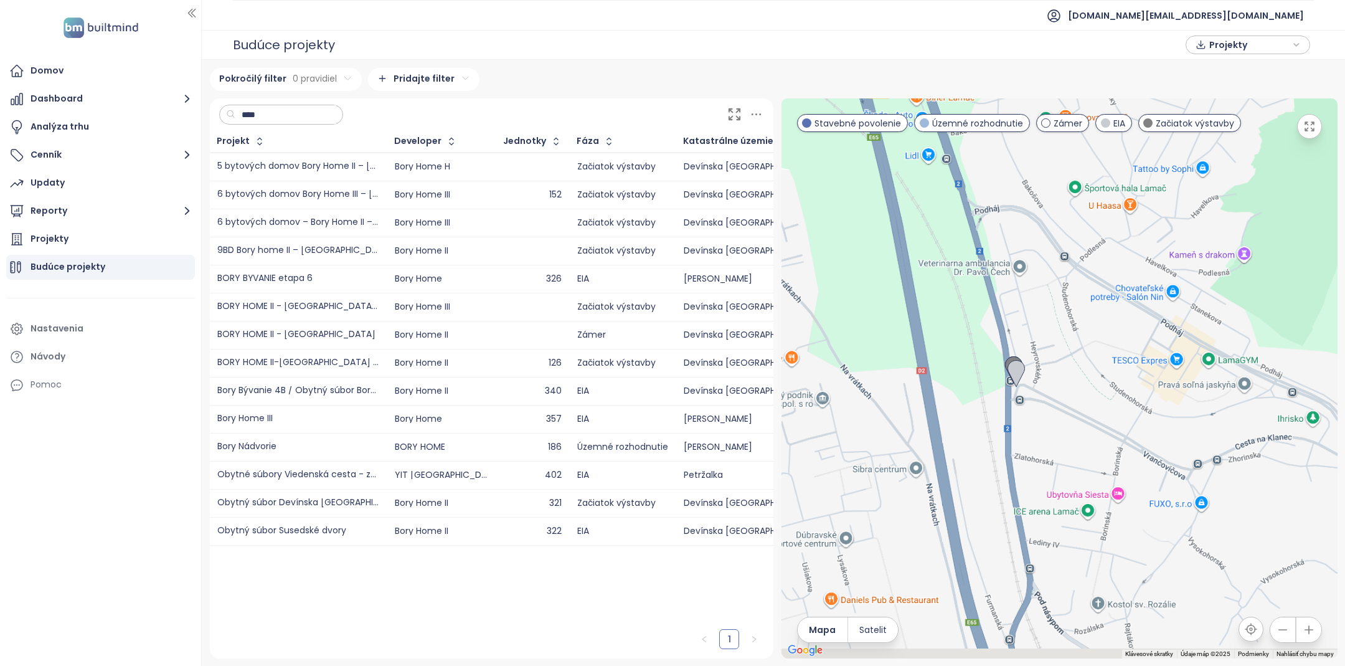
drag, startPoint x: 1067, startPoint y: 606, endPoint x: 1050, endPoint y: 320, distance: 286.3
click at [1050, 322] on div at bounding box center [1059, 378] width 556 height 560
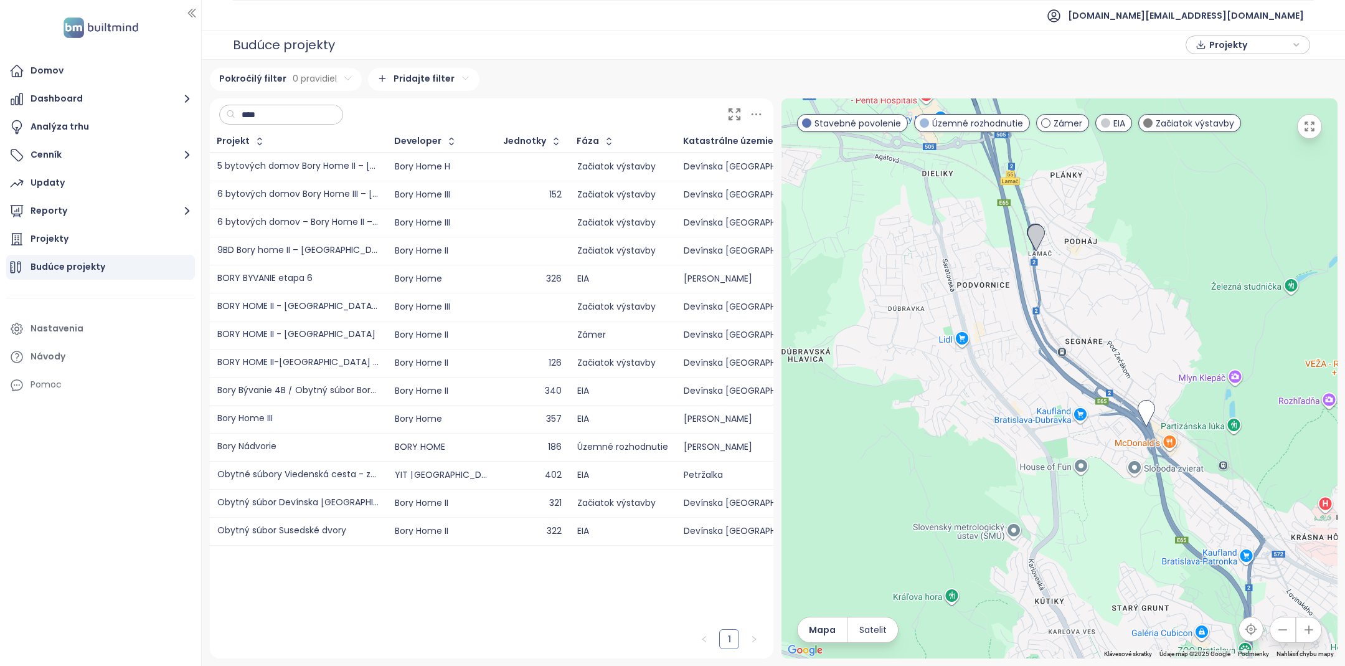
drag, startPoint x: 1050, startPoint y: 320, endPoint x: 1046, endPoint y: 493, distance: 172.5
click at [1046, 493] on div at bounding box center [1059, 378] width 556 height 560
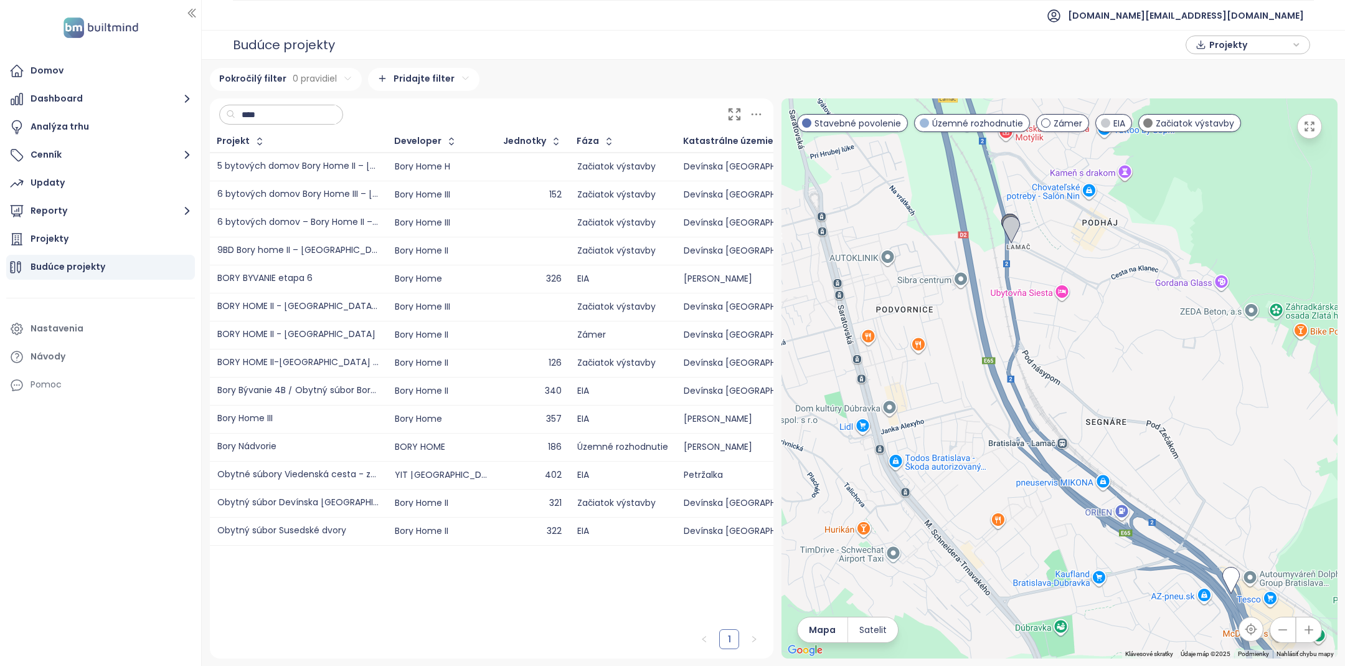
drag, startPoint x: 1055, startPoint y: 443, endPoint x: 1051, endPoint y: 473, distance: 30.1
click at [1051, 473] on div at bounding box center [1059, 378] width 556 height 560
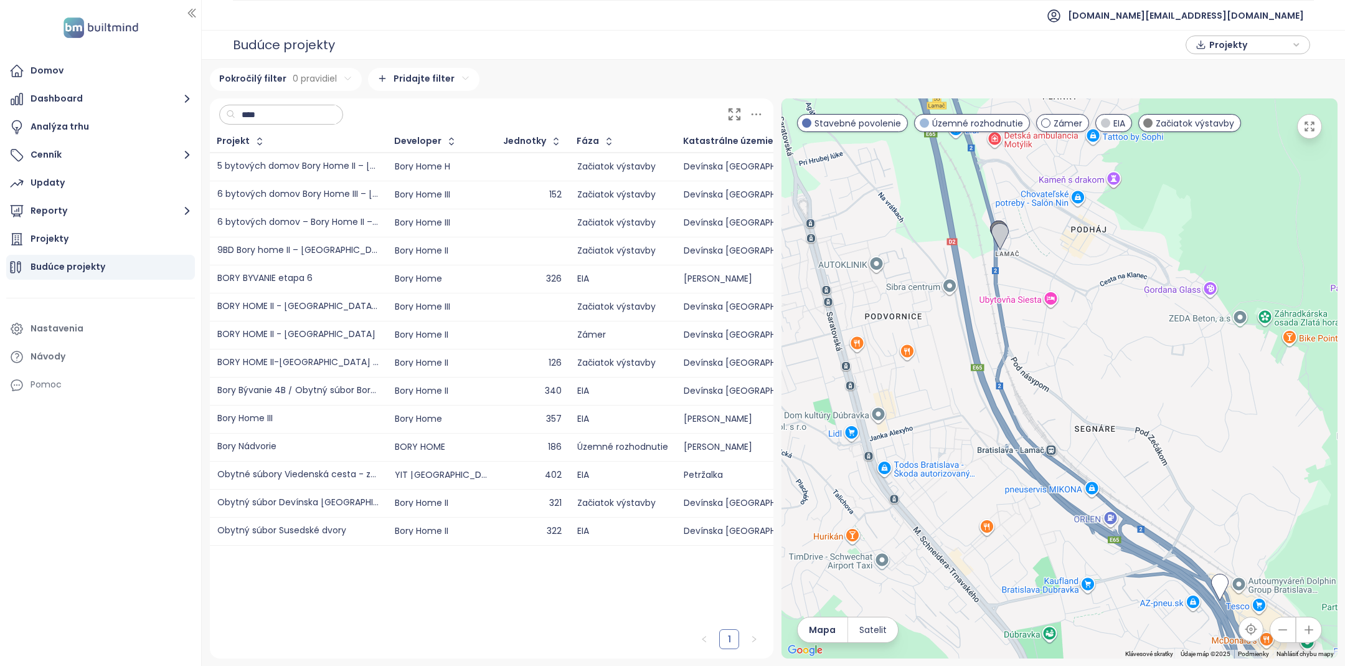
drag, startPoint x: 1051, startPoint y: 473, endPoint x: 1042, endPoint y: 456, distance: 18.4
click at [1042, 456] on div at bounding box center [1059, 378] width 556 height 560
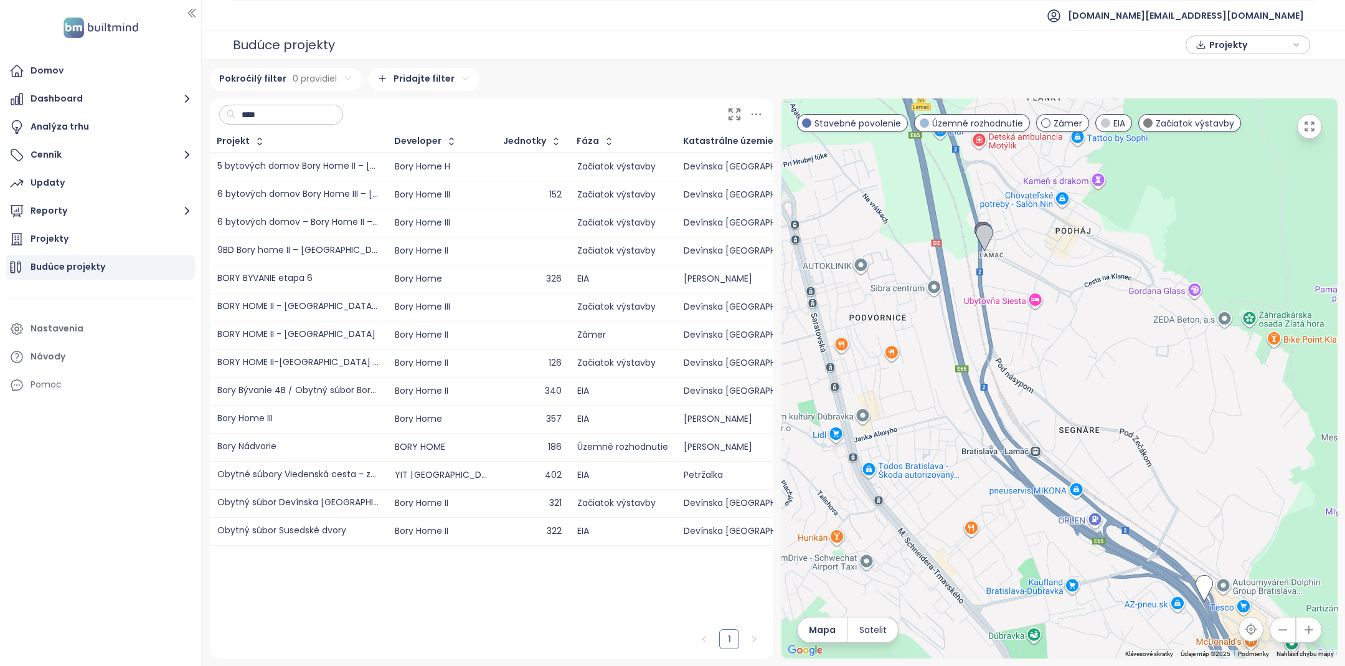
drag, startPoint x: 1042, startPoint y: 456, endPoint x: 1016, endPoint y: 456, distance: 26.8
click at [1016, 456] on div at bounding box center [1059, 378] width 556 height 560
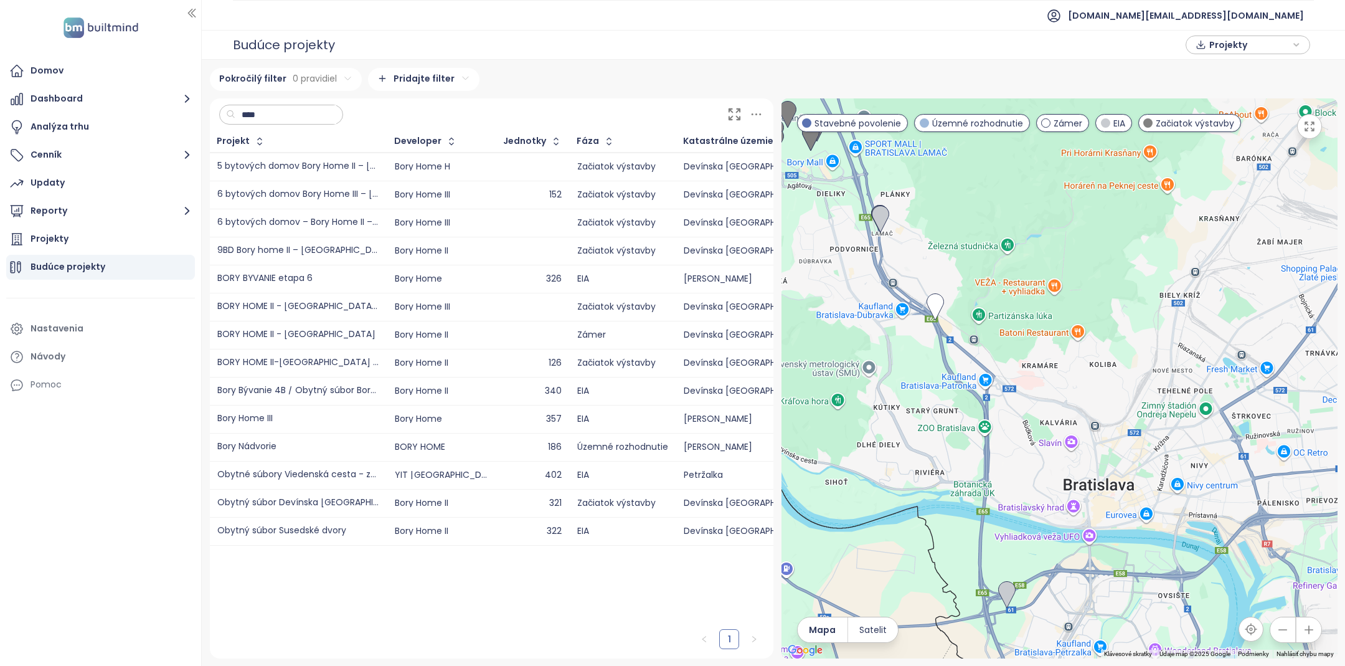
drag, startPoint x: 947, startPoint y: 488, endPoint x: 907, endPoint y: 344, distance: 149.4
click at [907, 344] on div at bounding box center [1059, 378] width 556 height 560
click at [320, 115] on input "****" at bounding box center [285, 114] width 101 height 19
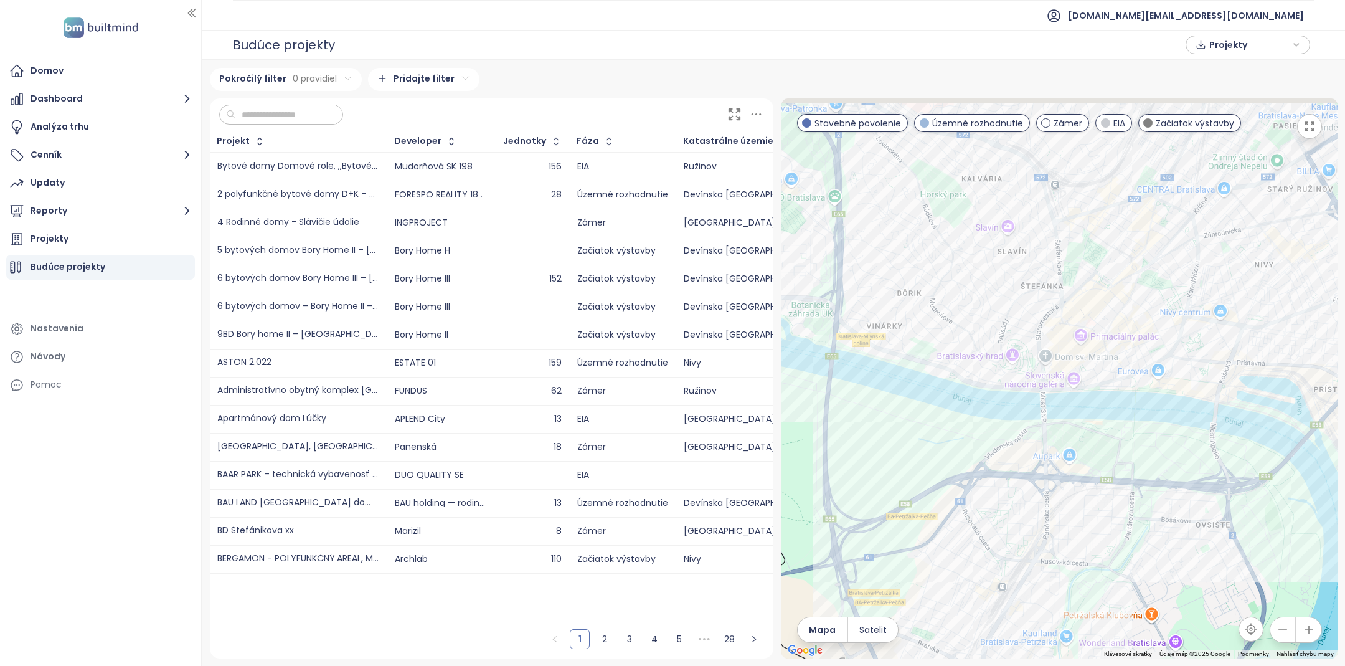
drag, startPoint x: 1080, startPoint y: 286, endPoint x: 1049, endPoint y: 467, distance: 184.0
click at [1049, 467] on div at bounding box center [1059, 378] width 556 height 560
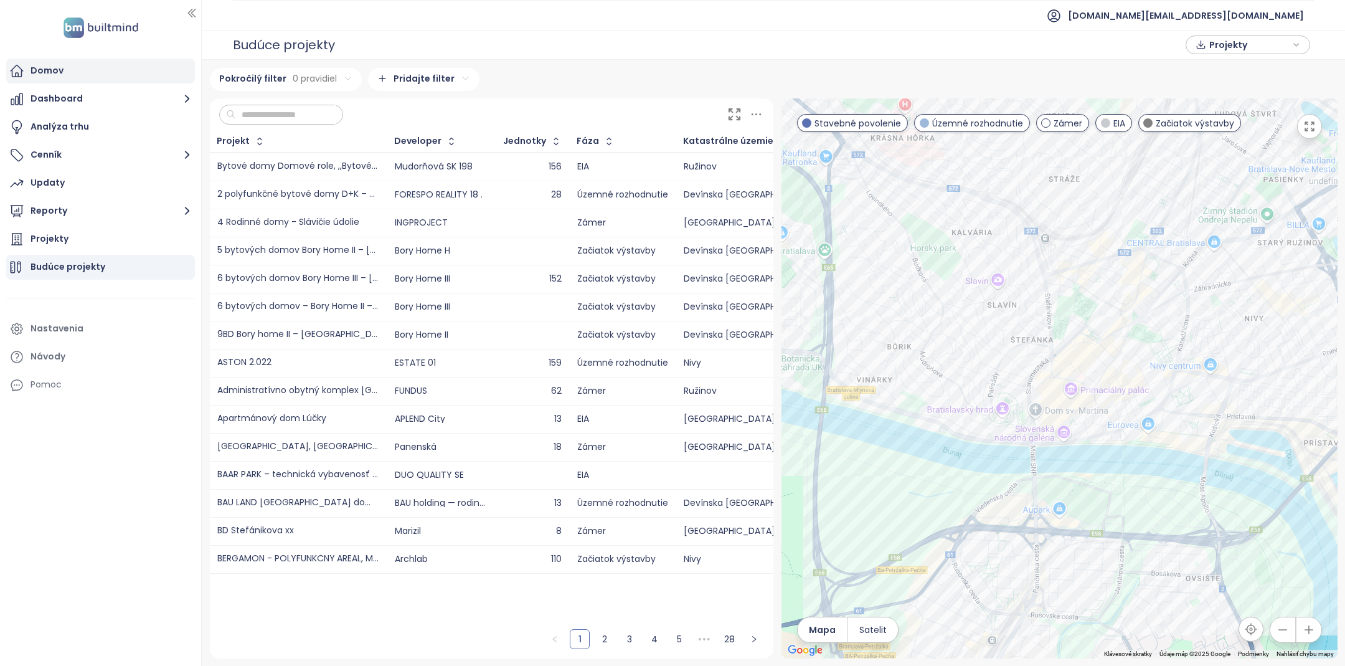
click at [75, 79] on div "Domov" at bounding box center [100, 71] width 189 height 25
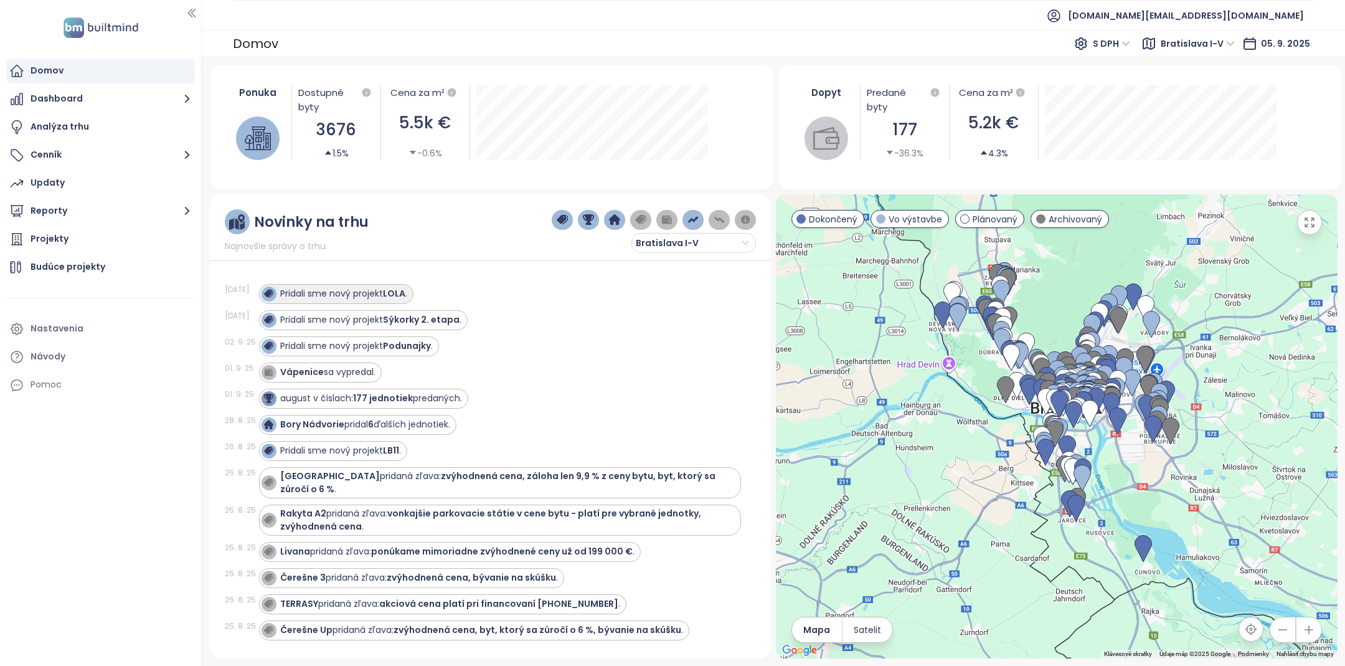
click at [359, 295] on div "Pridali sme nový projekt LOLA ." at bounding box center [343, 293] width 127 height 13
